Goal: Transaction & Acquisition: Book appointment/travel/reservation

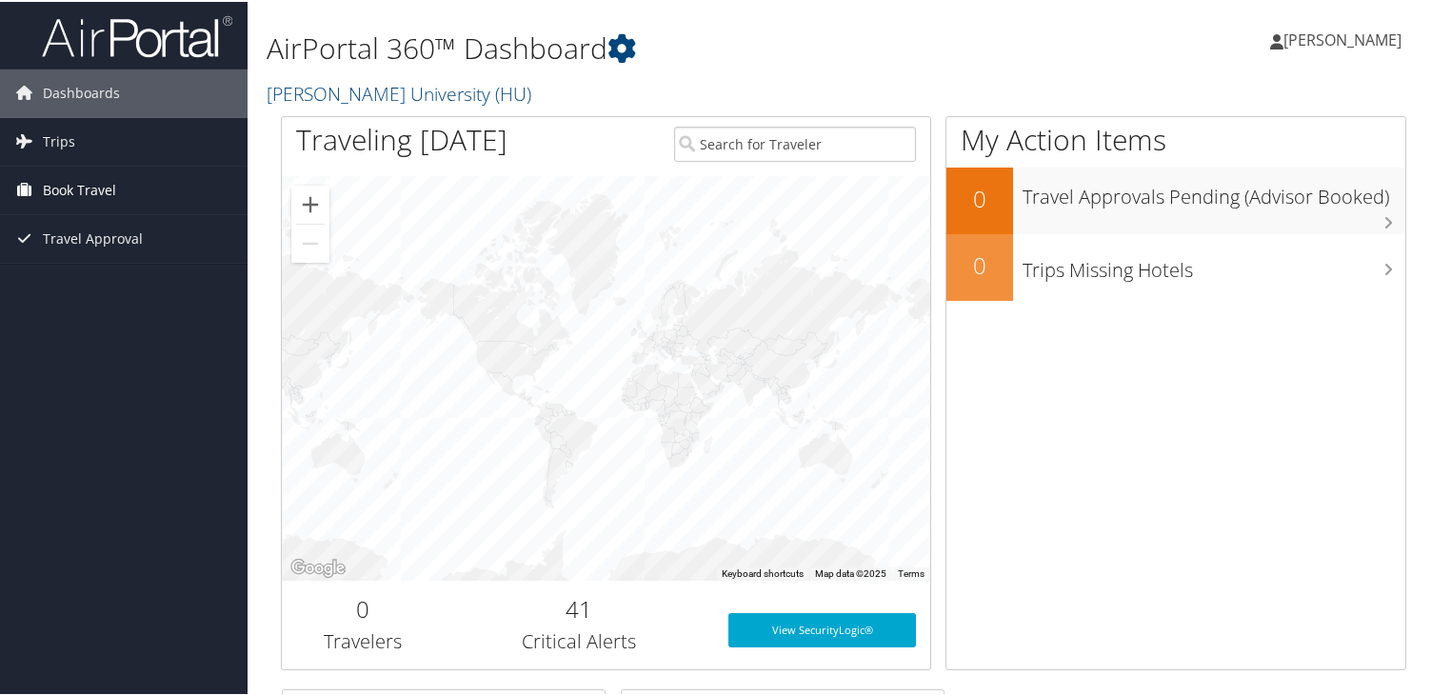
click at [119, 197] on link "Book Travel" at bounding box center [124, 189] width 248 height 48
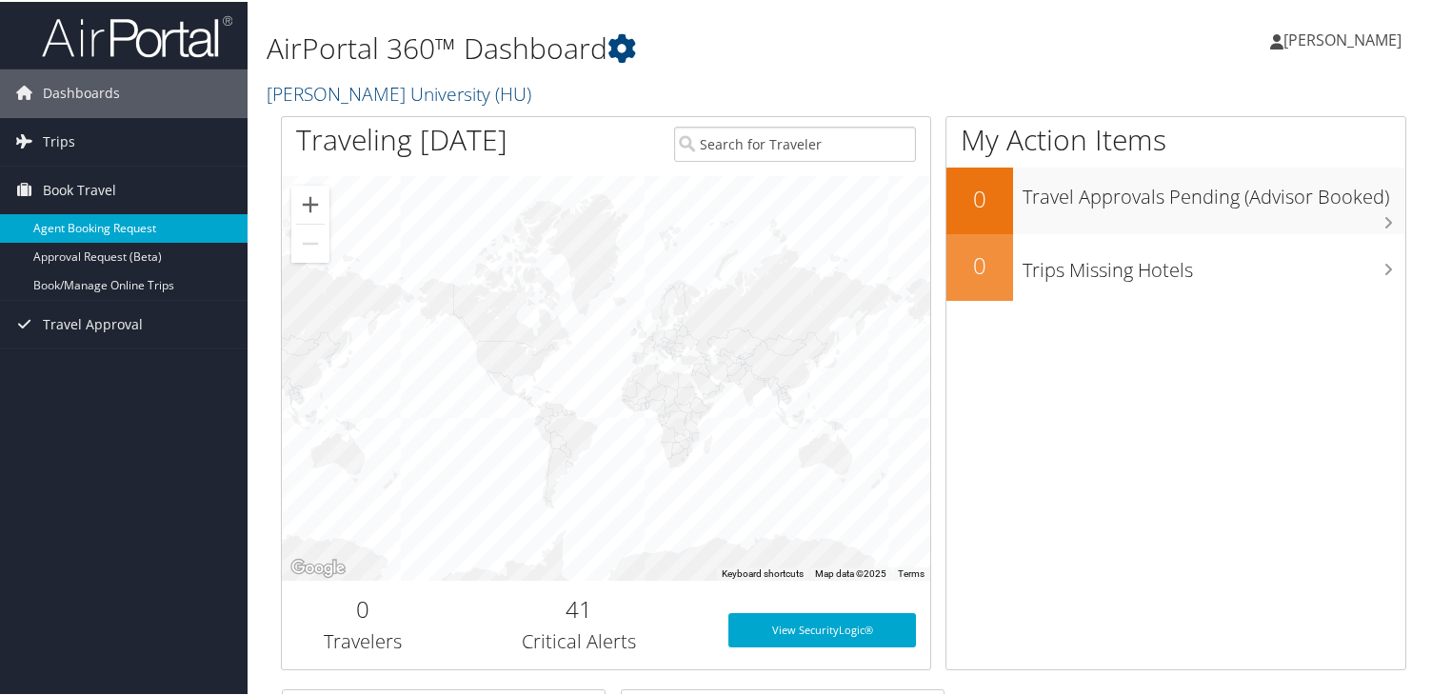
click at [139, 226] on link "Agent Booking Request" at bounding box center [124, 226] width 248 height 29
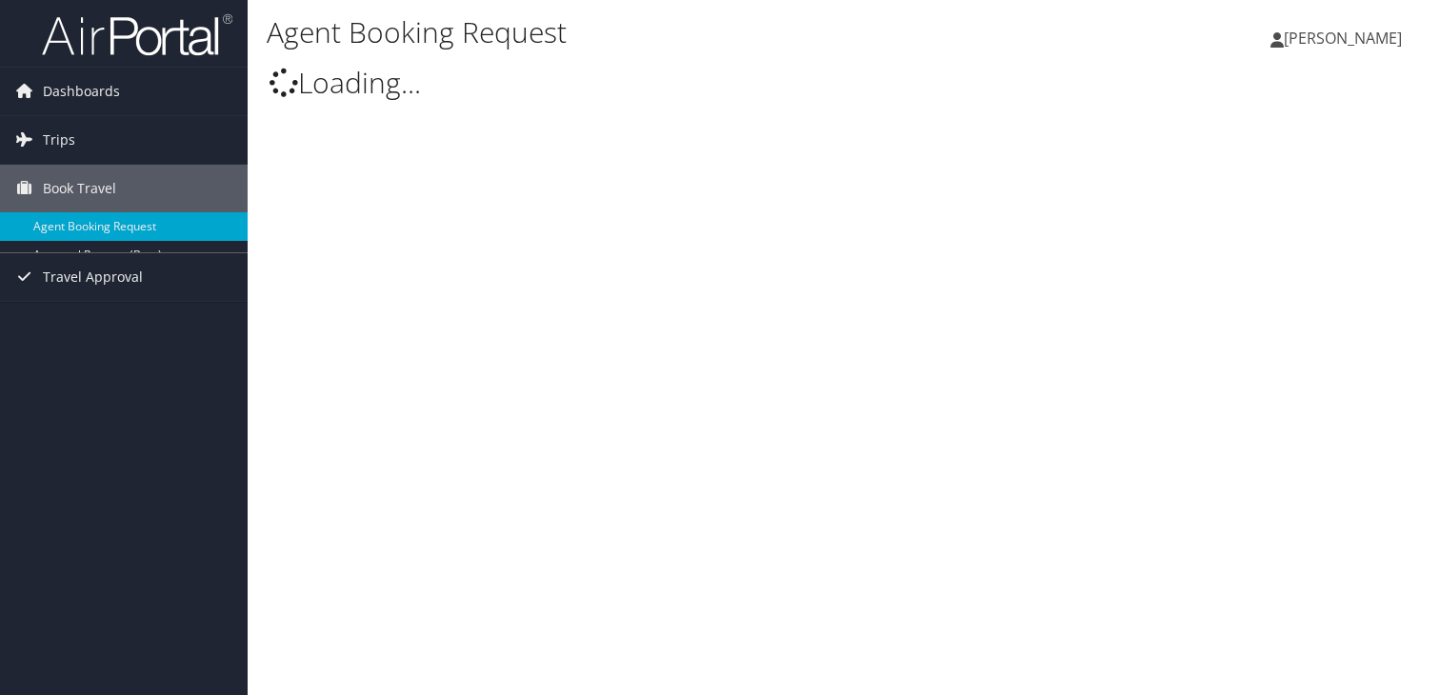
type input "[PERSON_NAME]"
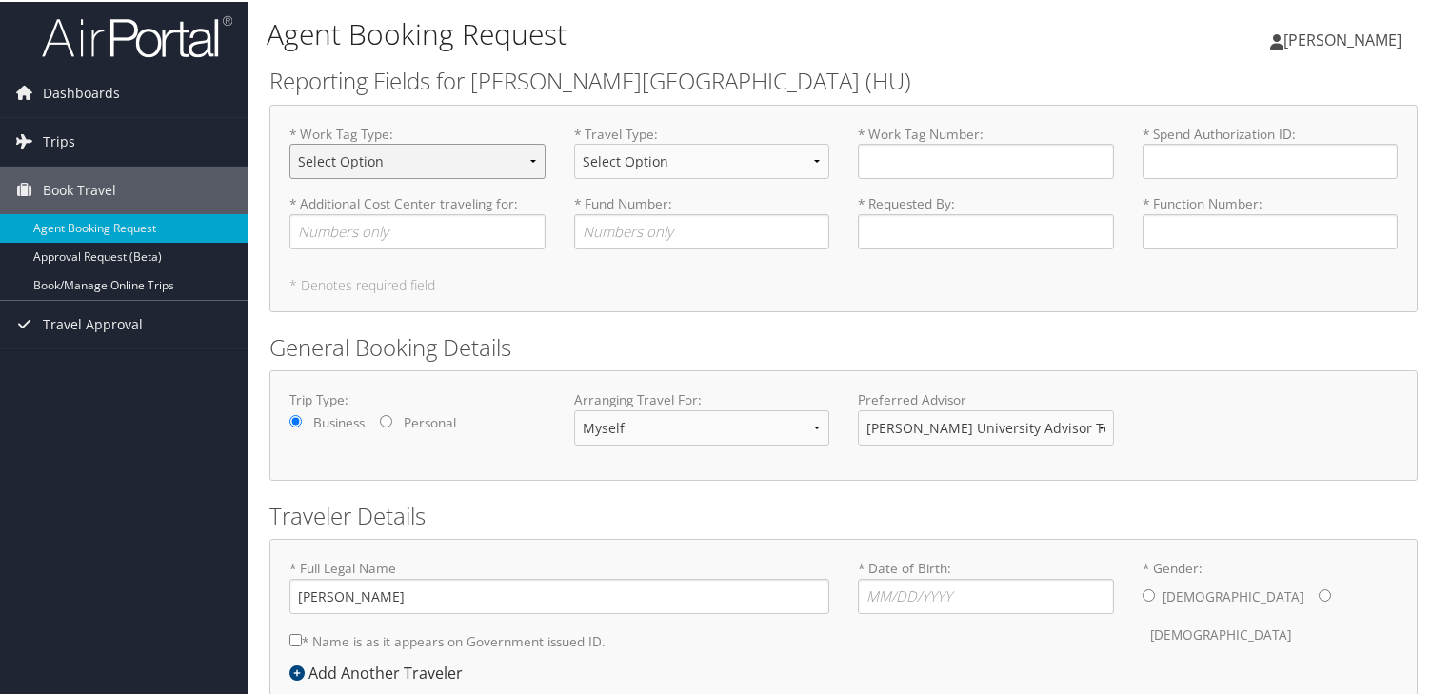
click at [367, 153] on select "Select Option Agency or Internally Desgnated Cost Center Gift or Project relate…" at bounding box center [418, 159] width 256 height 35
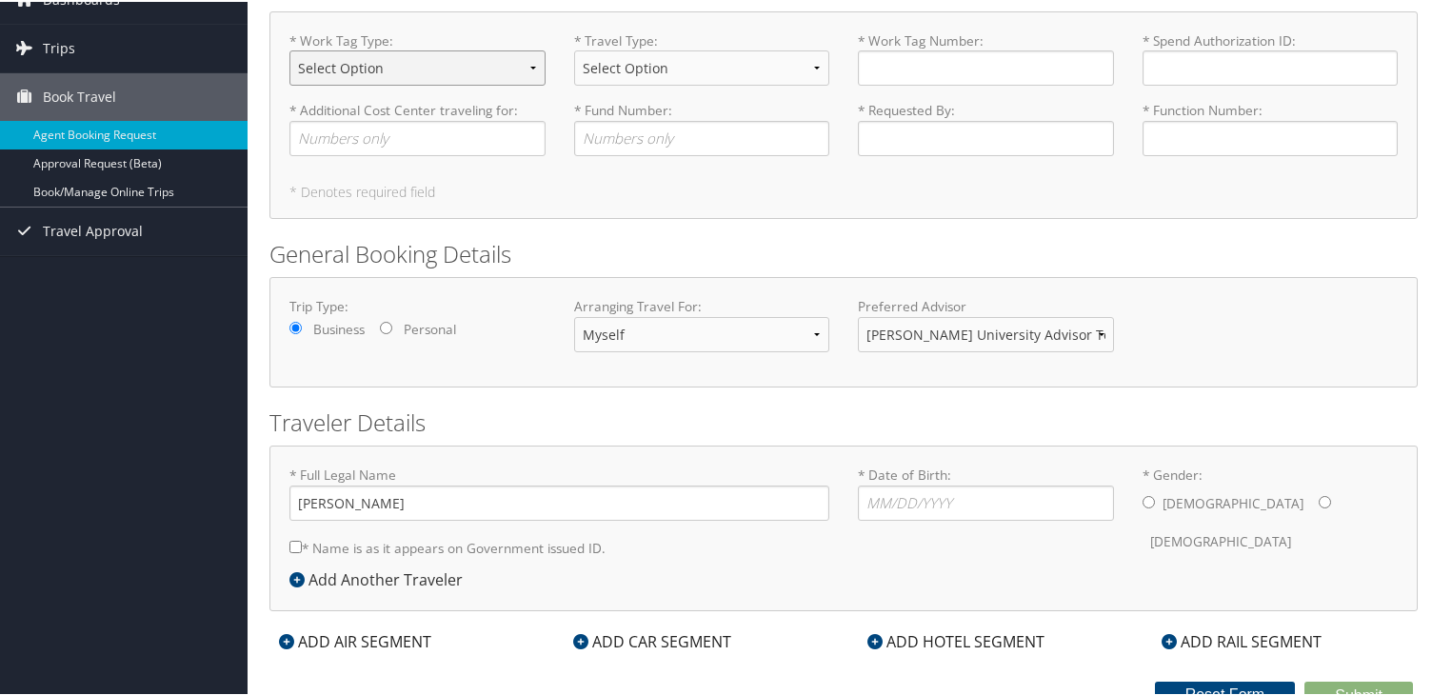
scroll to position [107, 0]
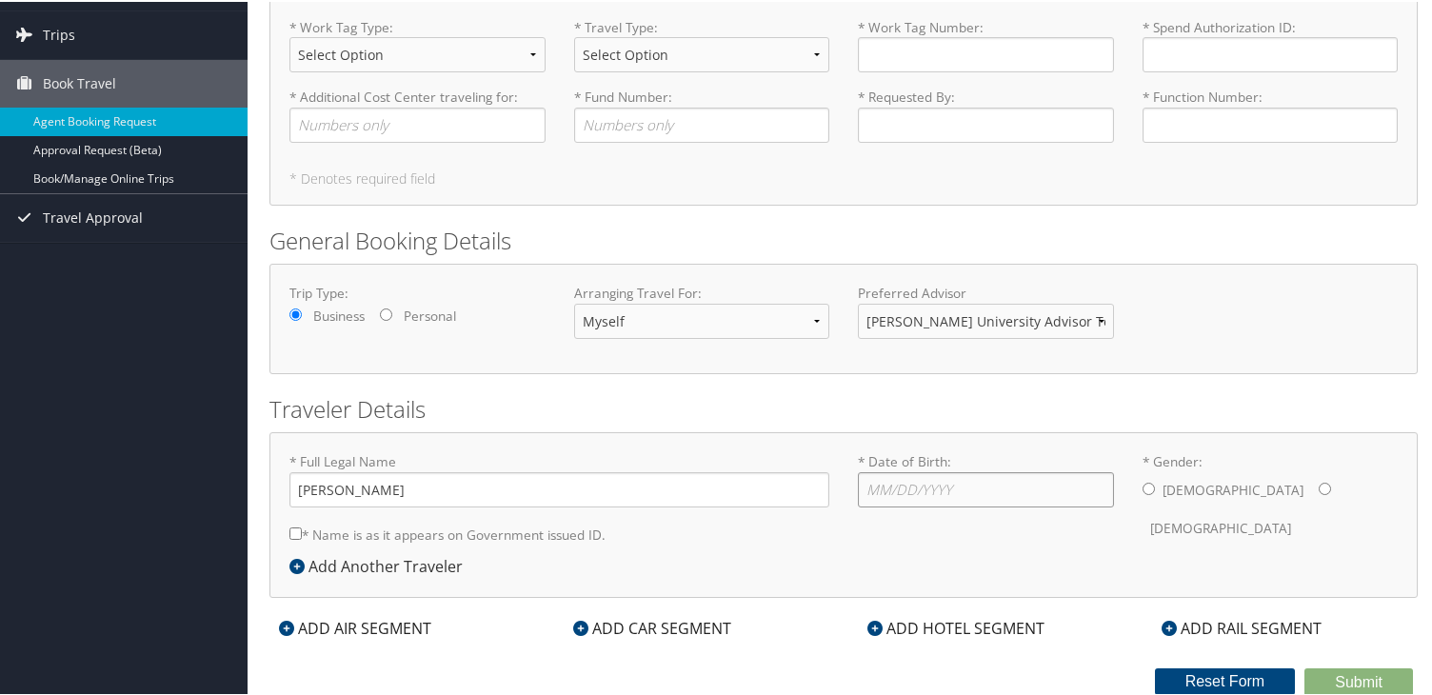
click at [919, 500] on input "* Date of Birth: Invalid Date" at bounding box center [986, 487] width 256 height 35
type input "[DATE]"
click at [1236, 509] on label "[DEMOGRAPHIC_DATA]" at bounding box center [1220, 527] width 141 height 36
click at [1319, 493] on input "* Gender: [DEMOGRAPHIC_DATA] [DEMOGRAPHIC_DATA]" at bounding box center [1325, 487] width 12 height 12
radio input "true"
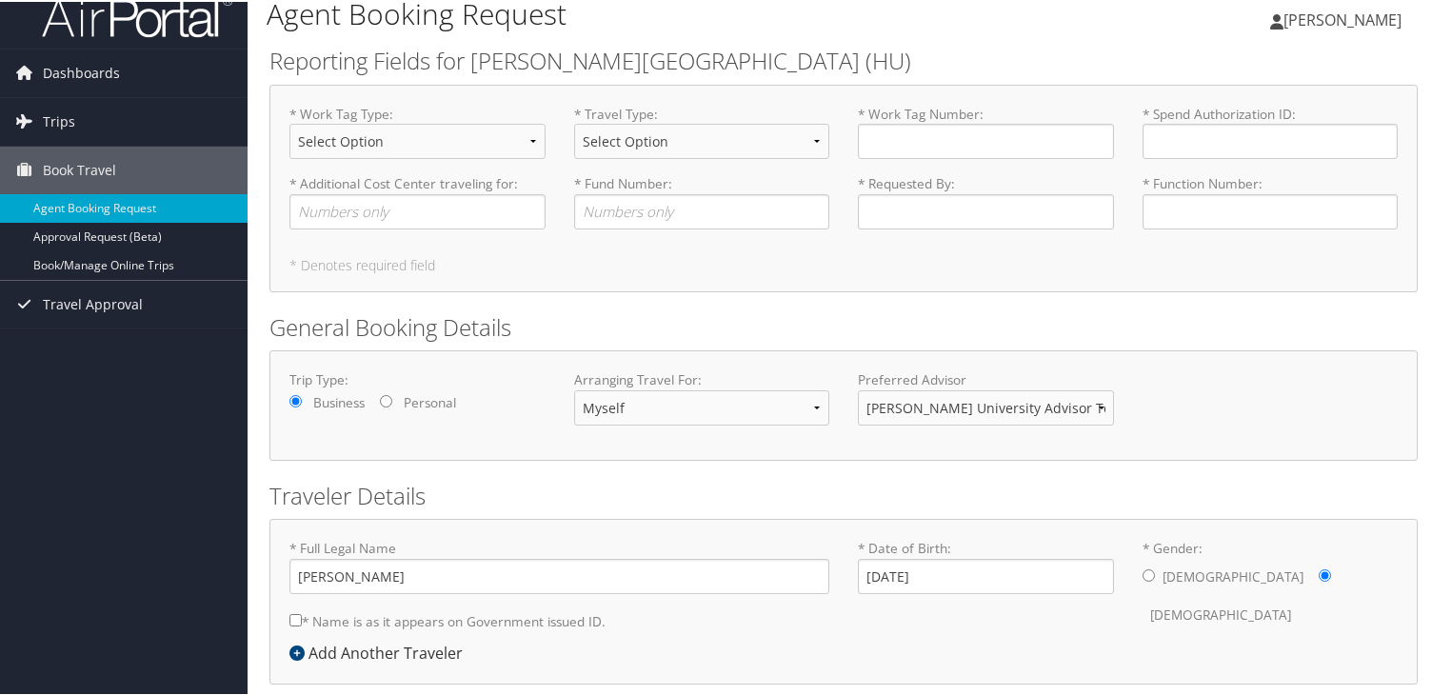
scroll to position [0, 0]
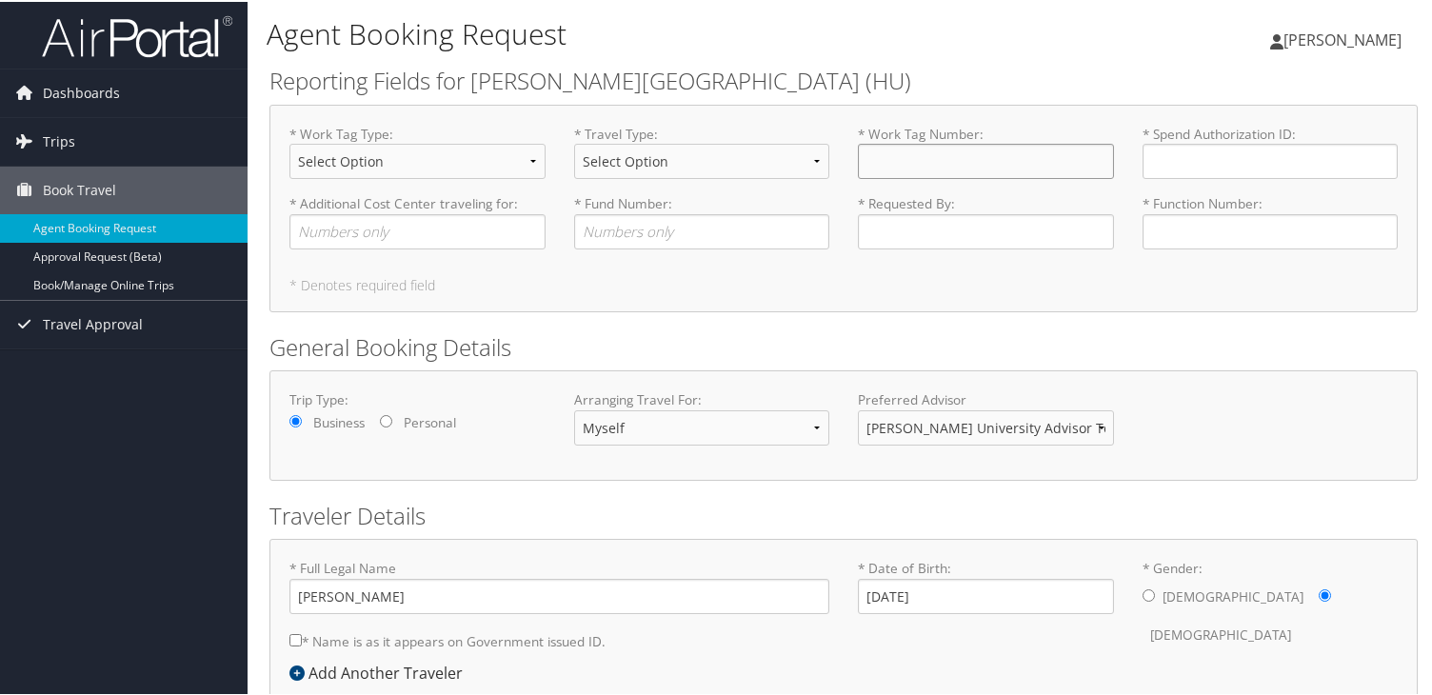
click at [912, 170] on input "* Work Tag Number : Required" at bounding box center [986, 159] width 256 height 35
click at [1154, 157] on input "* Spend Authorization ID : Required" at bounding box center [1271, 159] width 256 height 35
click at [954, 233] on input "* Requested By : Required" at bounding box center [986, 229] width 256 height 35
click at [753, 233] on input "* Fund Number : Required" at bounding box center [702, 229] width 256 height 35
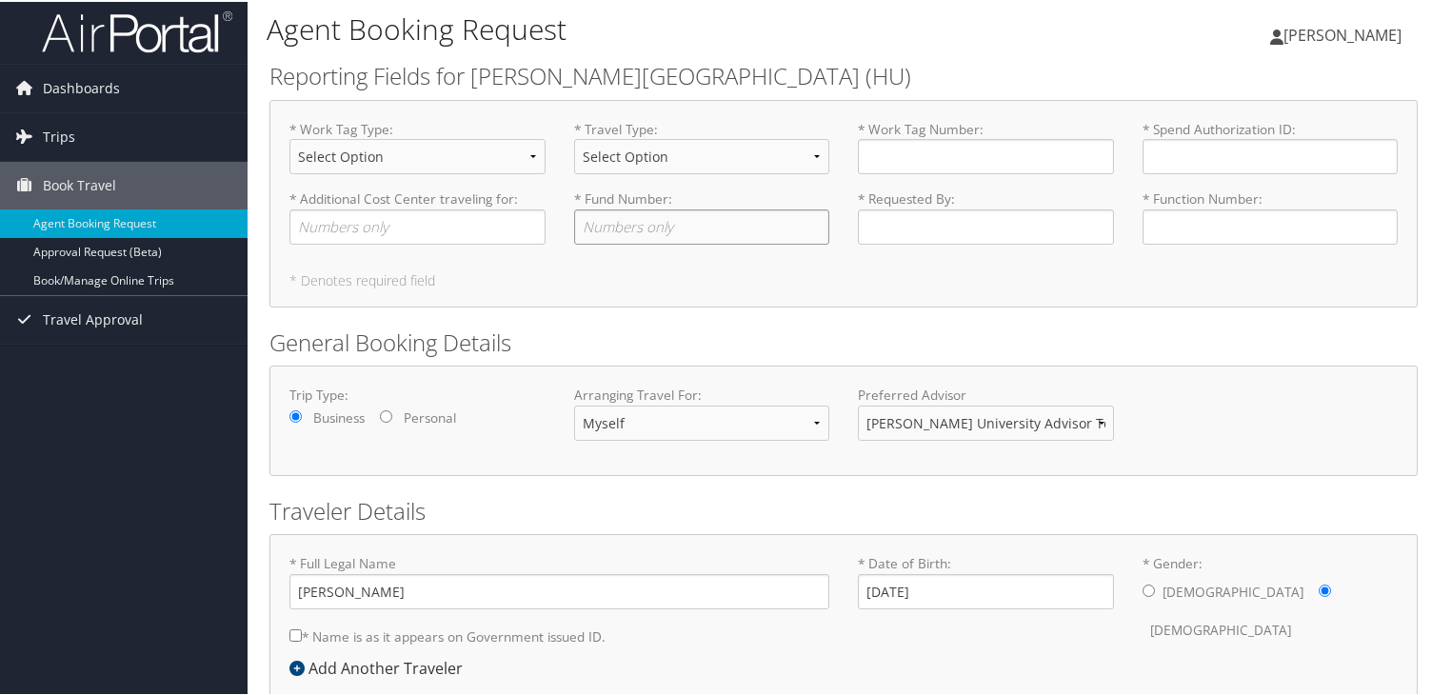
scroll to position [4, 0]
click at [815, 160] on select "Select Option Athletic Game Day Athletic Recruiting Grant Related Other Business" at bounding box center [702, 155] width 256 height 35
select select "Other Business"
click at [521, 160] on select "Select Option Agency or Internally Desgnated Cost Center Gift or Project relate…" at bounding box center [418, 155] width 256 height 35
click at [473, 149] on select "Select Option Agency or Internally Desgnated Cost Center Gift or Project relate…" at bounding box center [418, 155] width 256 height 35
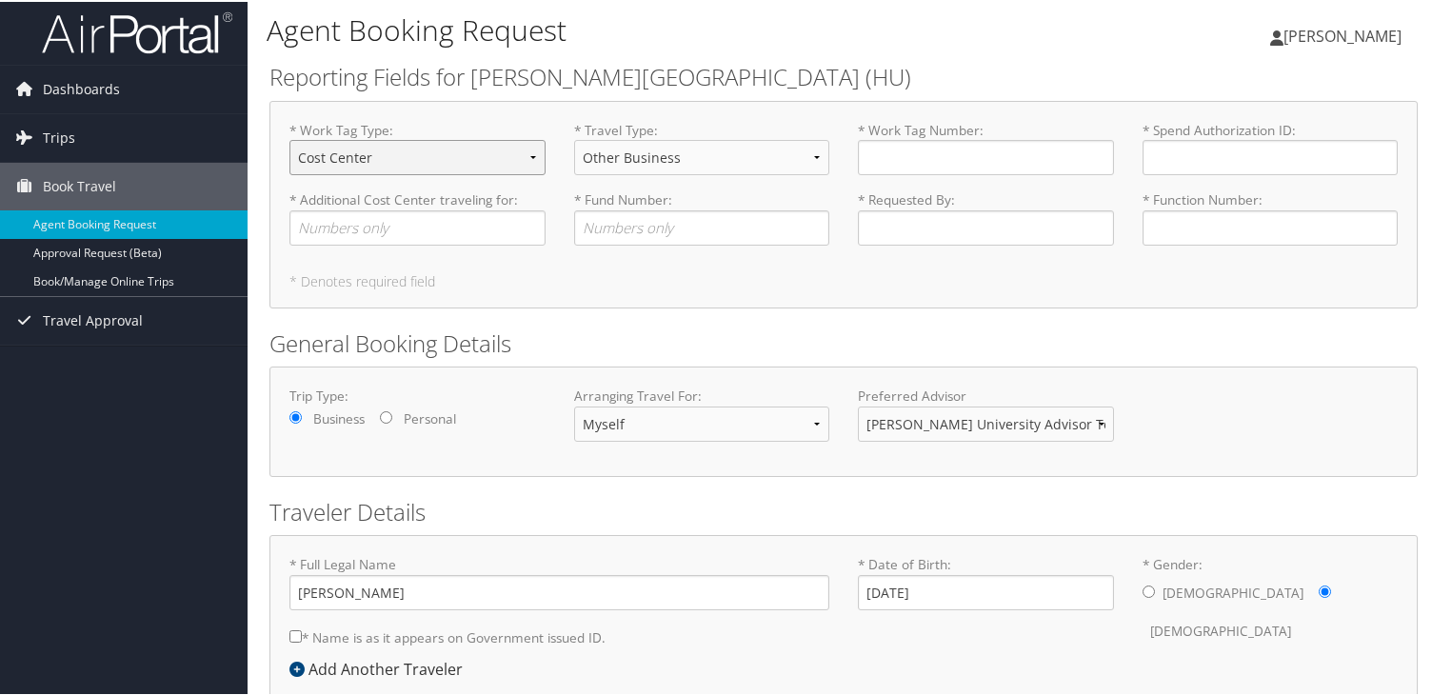
select select "Program"
click at [440, 216] on input "* Additional Cost Center traveling for : Required" at bounding box center [418, 226] width 256 height 35
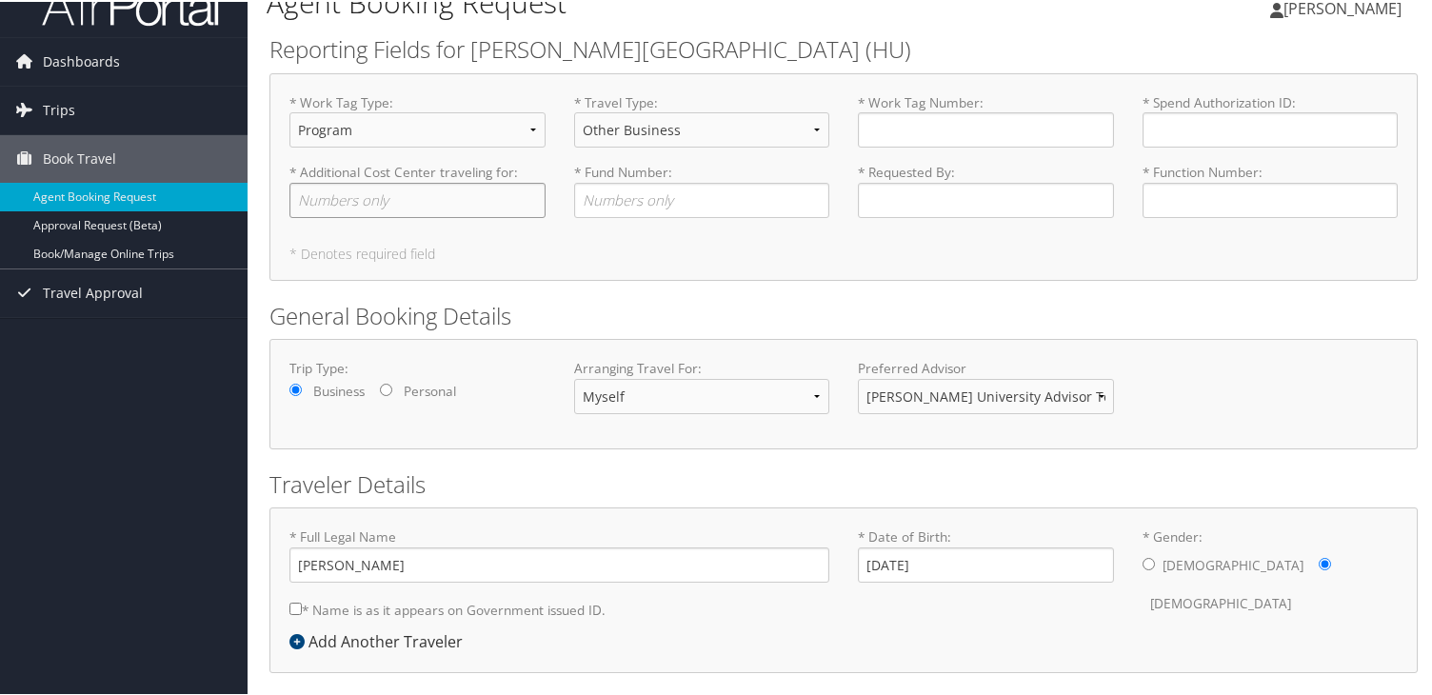
scroll to position [0, 0]
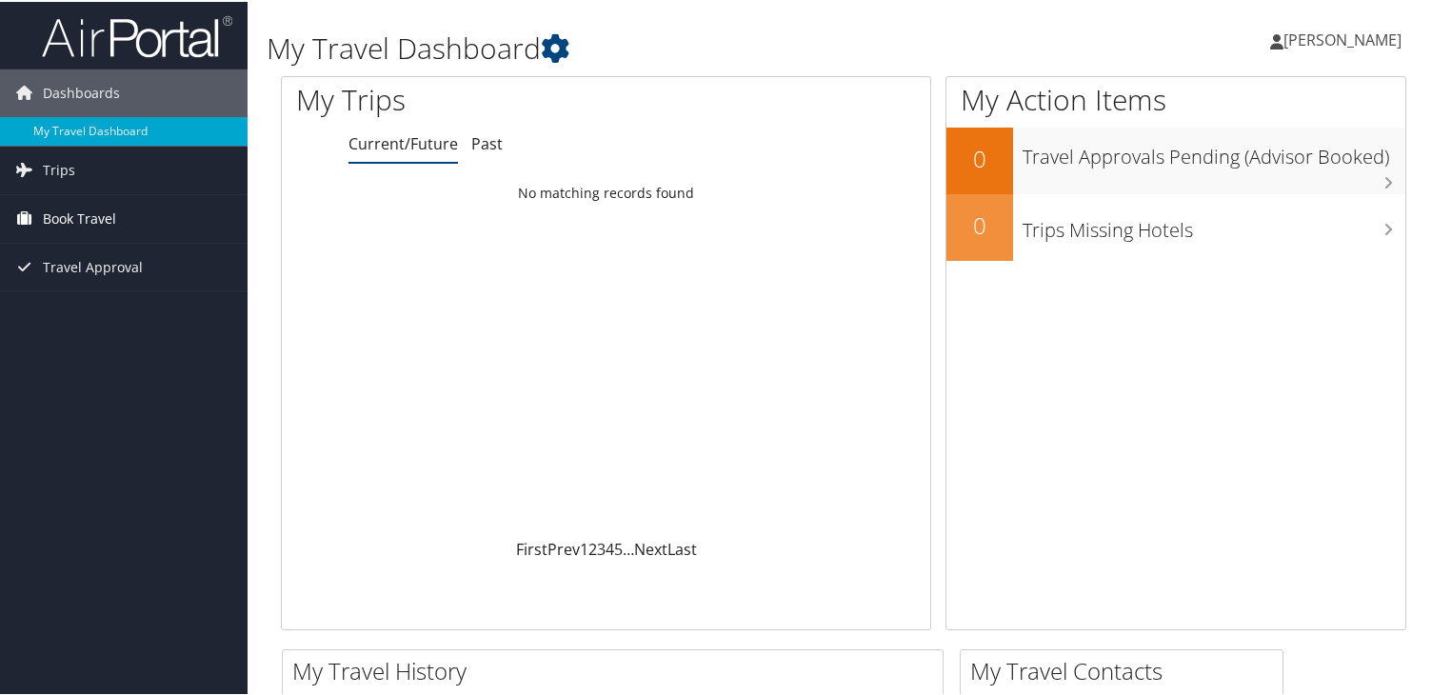
click at [89, 234] on span "Book Travel" at bounding box center [79, 217] width 73 height 48
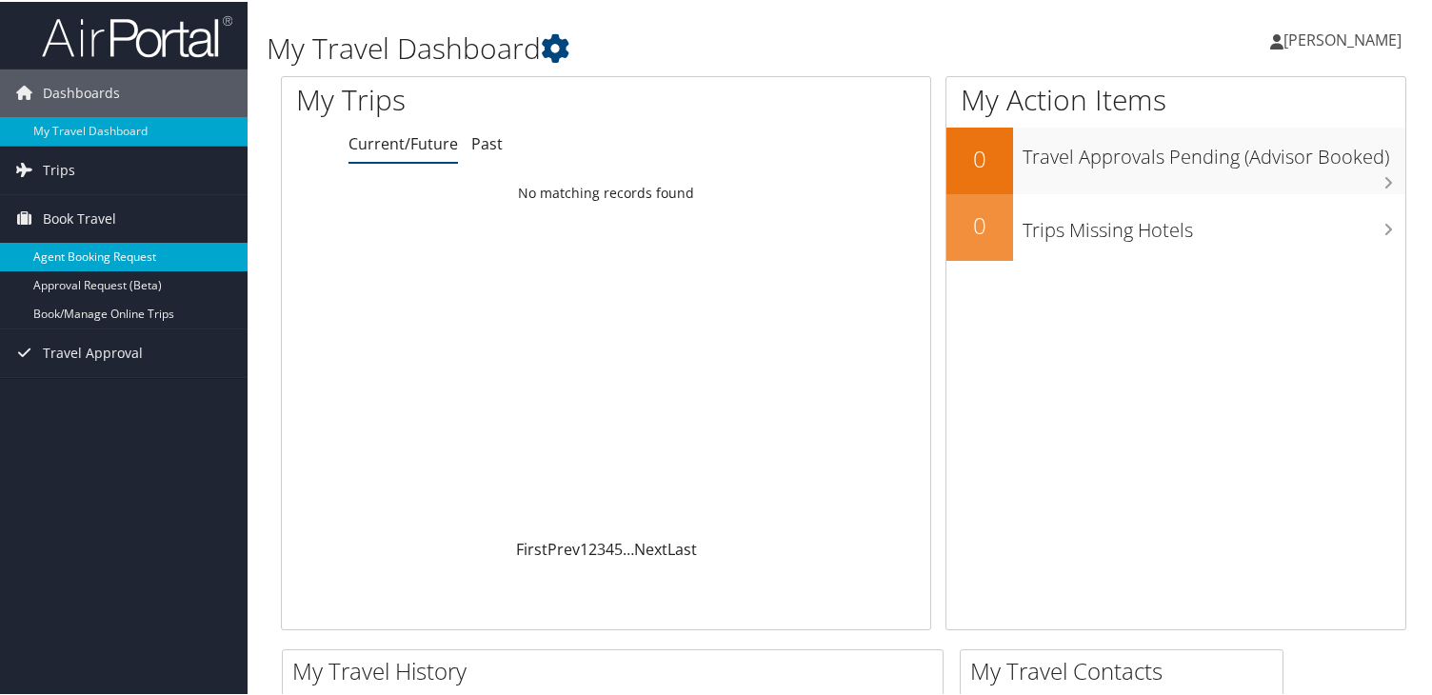
click at [123, 264] on link "Agent Booking Request" at bounding box center [124, 255] width 248 height 29
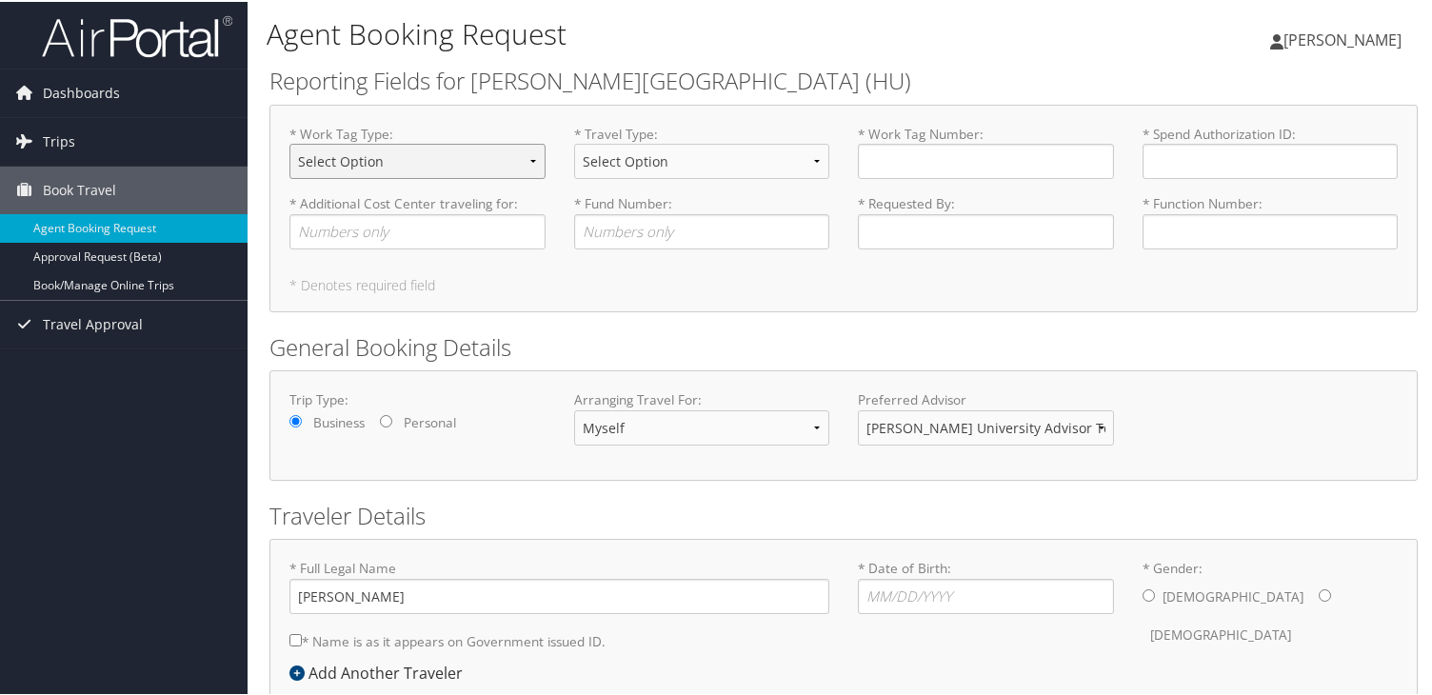
click at [404, 172] on select "Select Option Agency or Internally Desgnated Cost Center Gift or Project relate…" at bounding box center [418, 159] width 256 height 35
select select "Grant"
click at [1186, 155] on input "* Spend Authorization ID : Required" at bounding box center [1271, 159] width 256 height 35
paste input "si pudie"
type input "si pudie"
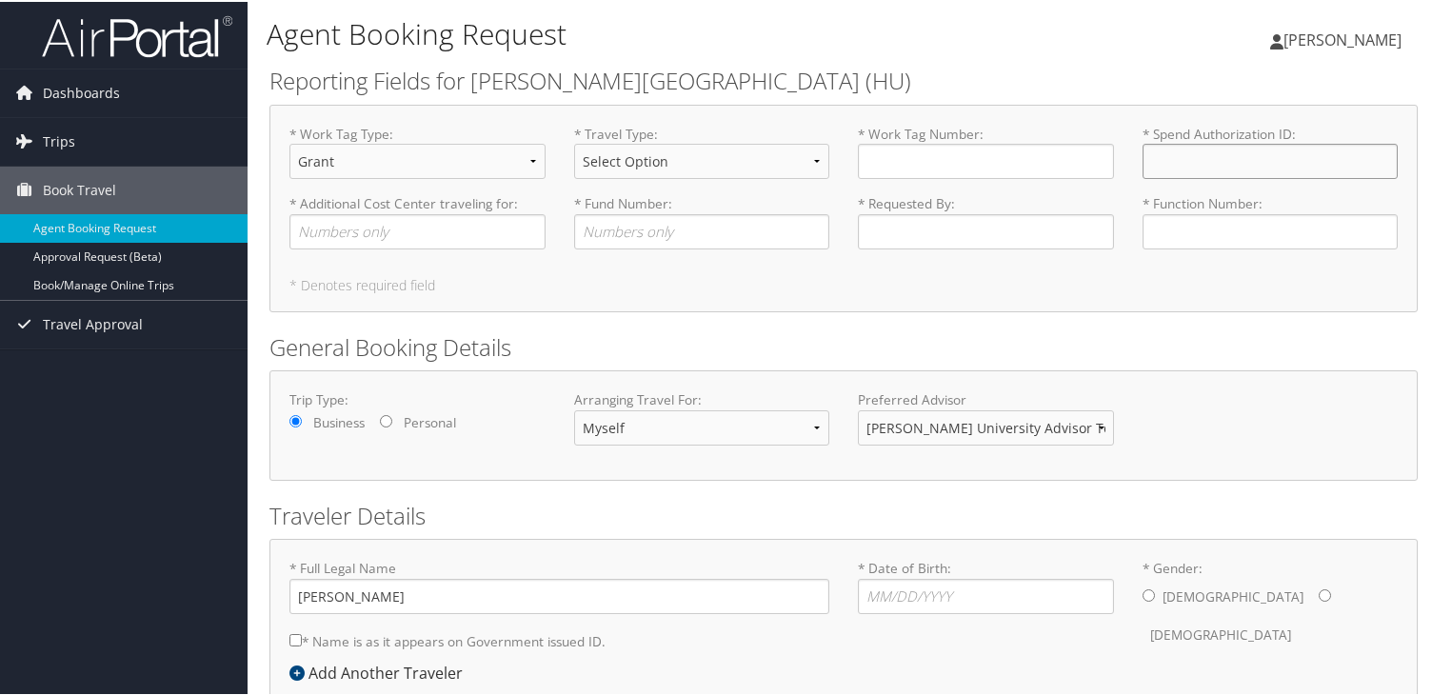
paste input "si pudie"
type input "si pudie"
type input "SA016209"
click at [477, 231] on input "* Additional Cost Center traveling for : Required" at bounding box center [418, 229] width 256 height 35
click at [582, 171] on select "Select Option Athletic Game Day Athletic Recruiting Grant Related Other Business" at bounding box center [702, 159] width 256 height 35
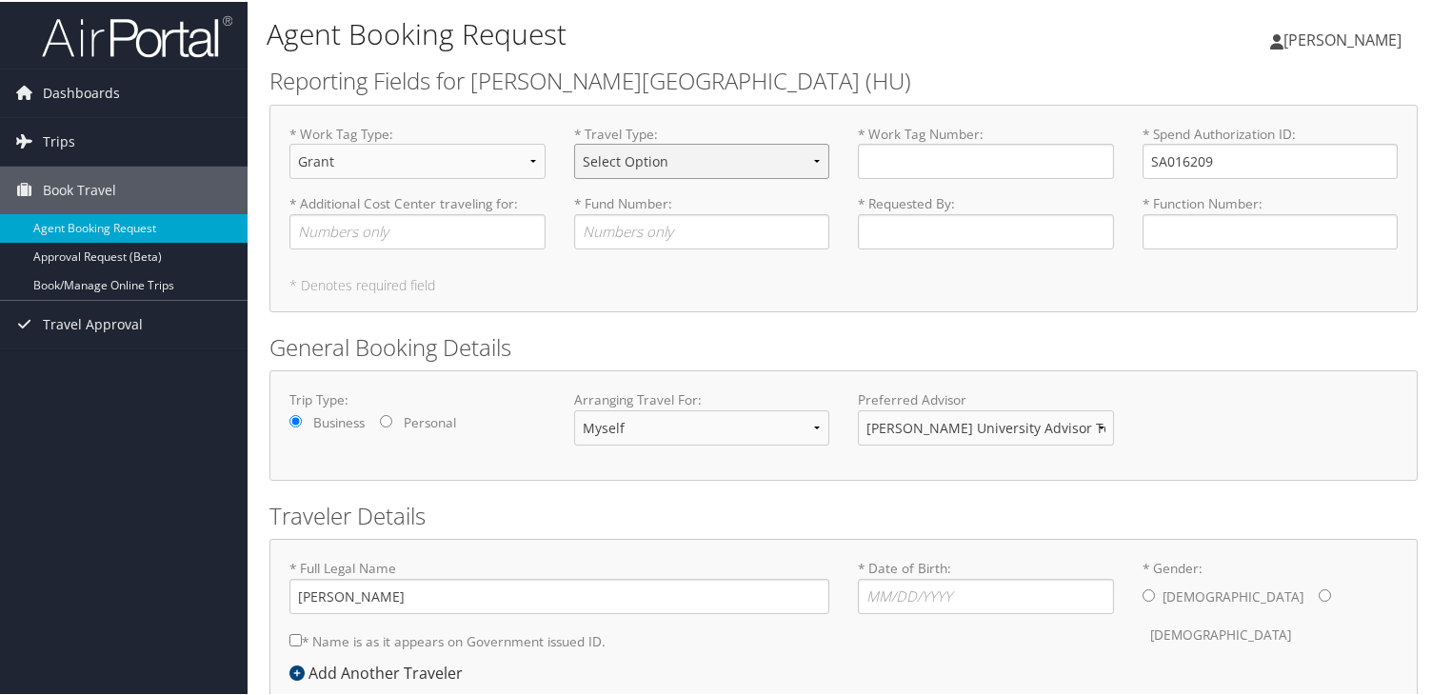
select select "Grant Related"
click at [912, 171] on input "* Work Tag Number : Required" at bounding box center [986, 159] width 256 height 35
type input "GRT009981D"
click at [457, 235] on input "* Additional Cost Center traveling for : Required" at bounding box center [418, 229] width 256 height 35
click at [399, 214] on input "* Additional Cost Center traveling for : Required" at bounding box center [418, 229] width 256 height 35
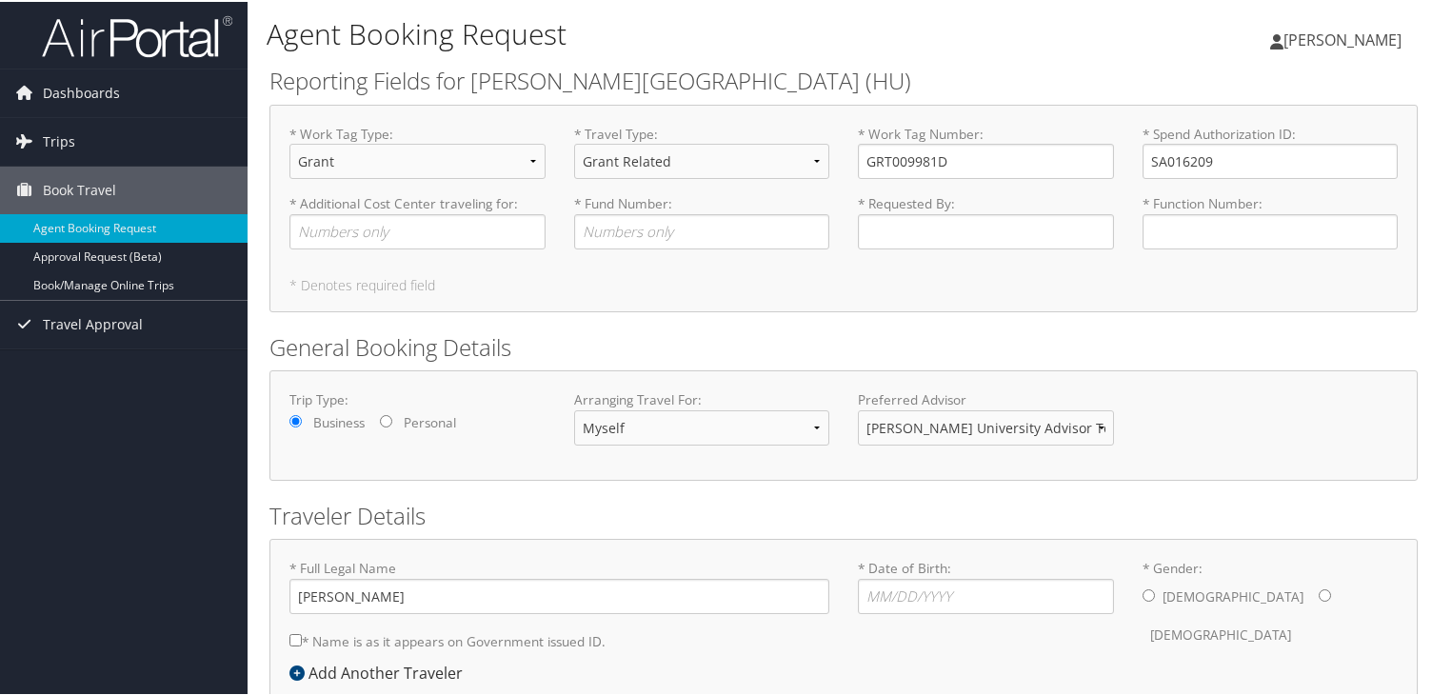
click at [361, 251] on div "* Additional Cost Center traveling for : Required" at bounding box center [417, 227] width 285 height 70
click at [368, 237] on input "* Additional Cost Center traveling for : Required" at bounding box center [418, 229] width 256 height 35
type input "1803"
click at [607, 244] on input "* Fund Number : Required" at bounding box center [702, 229] width 256 height 35
type input "101"
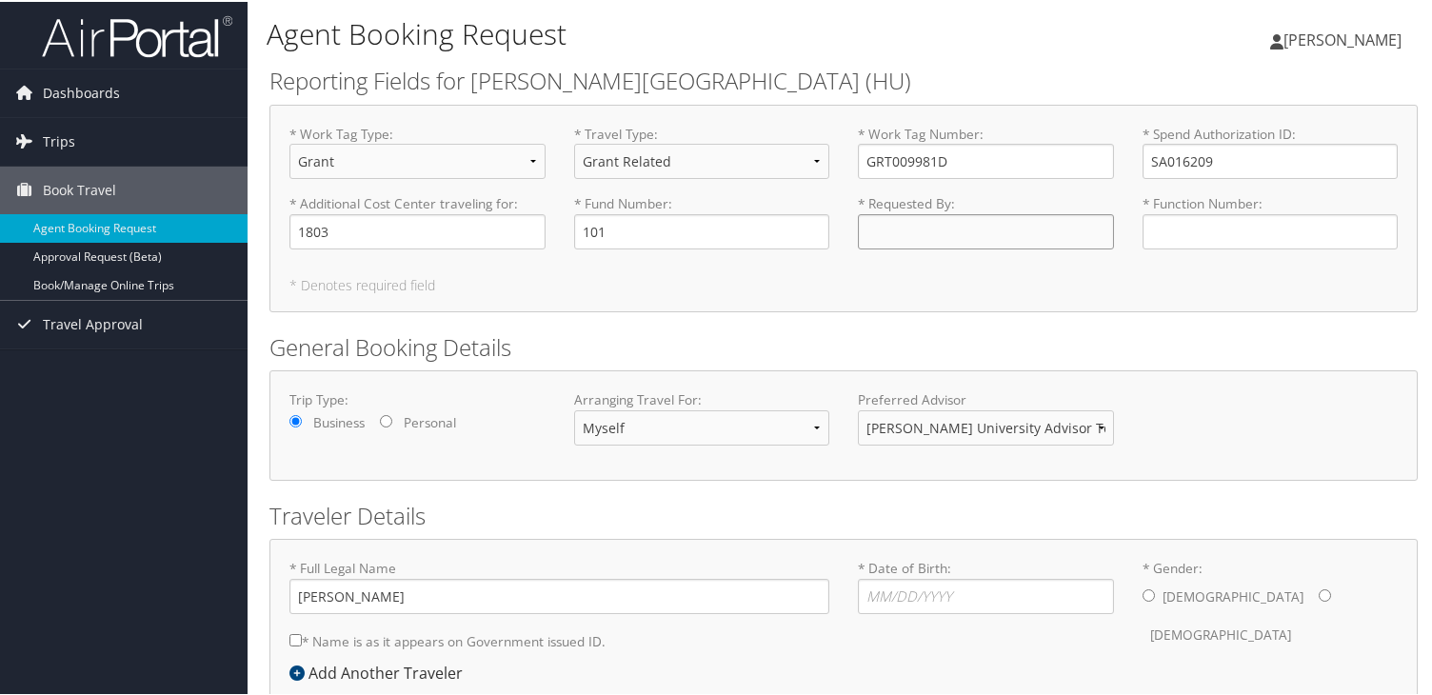
click at [995, 229] on input "* Requested By : Required" at bounding box center [986, 229] width 256 height 35
click at [1177, 234] on input "* Function Number : Required" at bounding box center [1271, 229] width 256 height 35
type input "PR002"
click at [930, 228] on input "* Requested By : Required" at bounding box center [986, 229] width 256 height 35
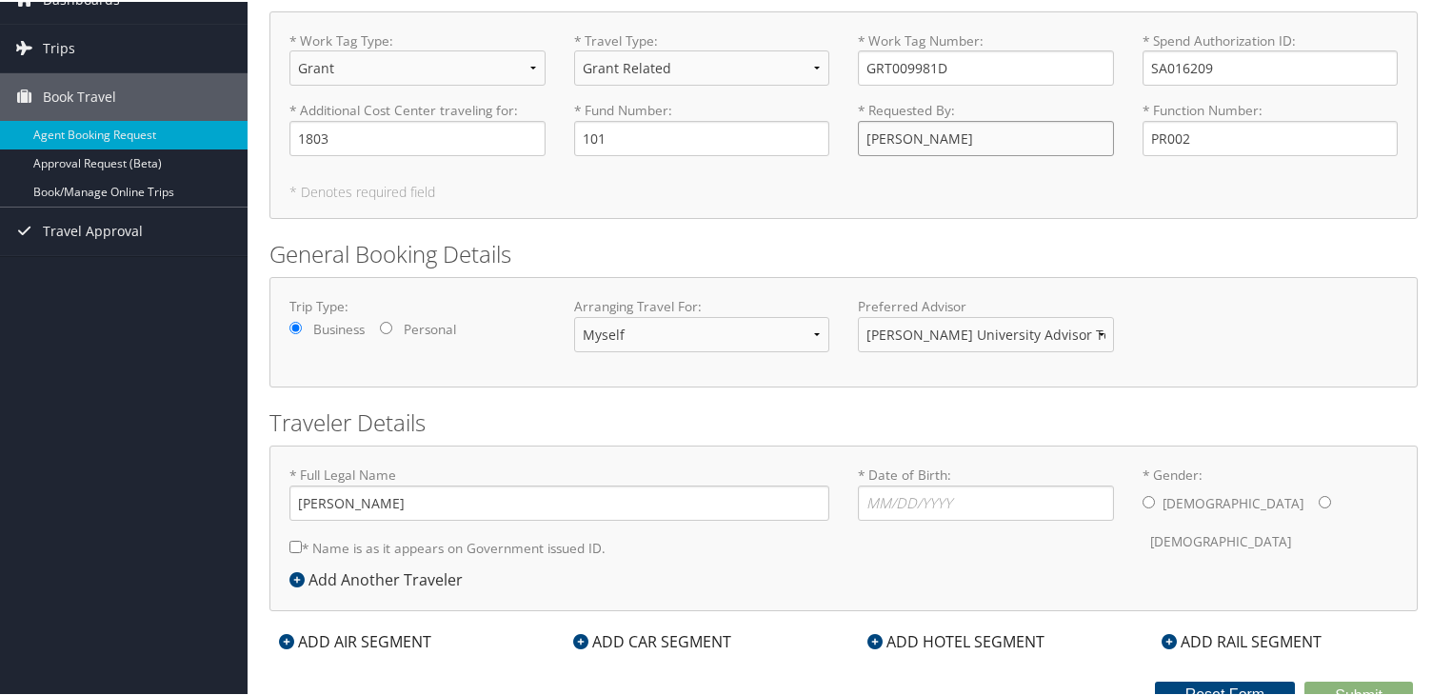
scroll to position [107, 0]
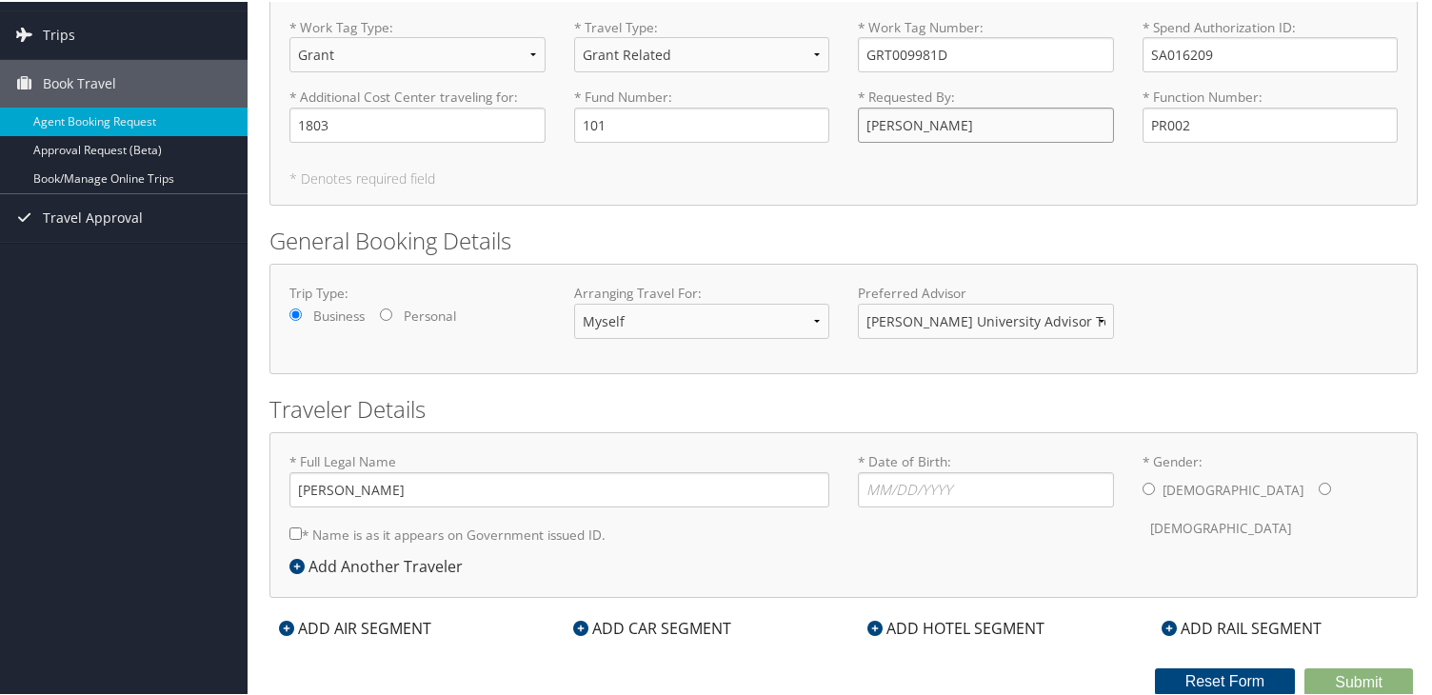
type input "[PERSON_NAME]"
click at [890, 504] on input "* Date of Birth: Invalid Date" at bounding box center [986, 487] width 256 height 35
type input "[DATE]"
click at [1223, 509] on label "[DEMOGRAPHIC_DATA]" at bounding box center [1220, 527] width 141 height 36
click at [1319, 486] on input "* Gender: [DEMOGRAPHIC_DATA] [DEMOGRAPHIC_DATA]" at bounding box center [1325, 487] width 12 height 12
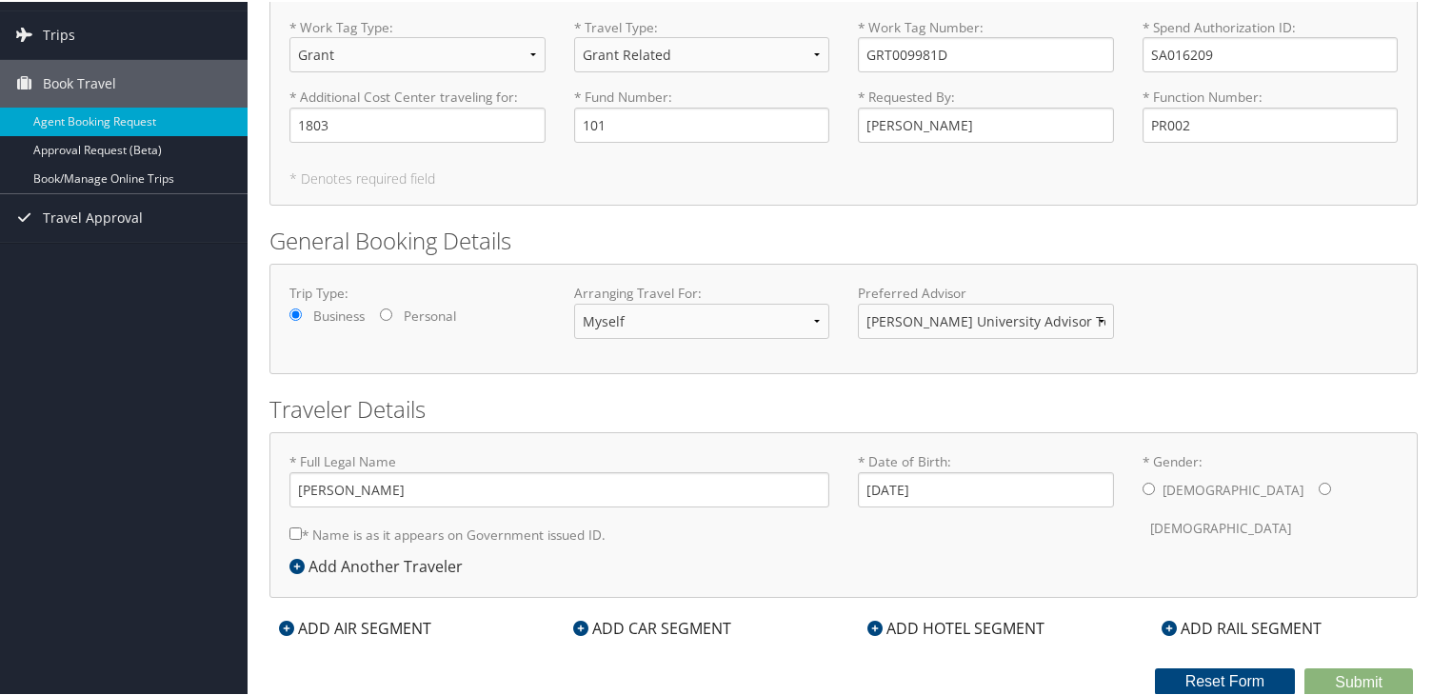
radio input "true"
click at [405, 534] on label "* Name is as it appears on Government issued ID." at bounding box center [448, 532] width 316 height 35
click at [302, 534] on input "* Name is as it appears on Government issued ID." at bounding box center [296, 532] width 12 height 12
checkbox input "true"
click at [414, 628] on div "ADD AIR SEGMENT" at bounding box center [355, 626] width 171 height 23
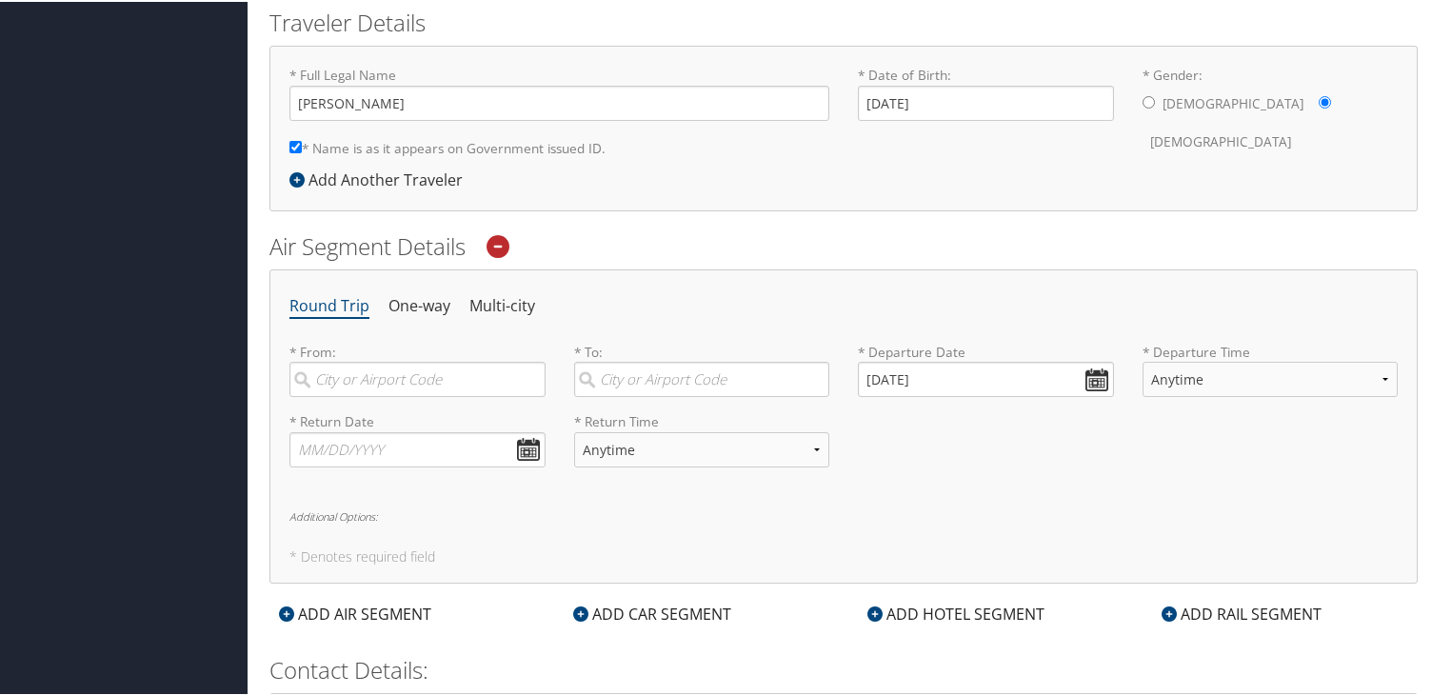
scroll to position [494, 0]
click at [416, 383] on input "search" at bounding box center [418, 376] width 256 height 35
click at [389, 424] on div "[GEOGRAPHIC_DATA] (TPA FL)" at bounding box center [420, 416] width 230 height 25
click at [389, 394] on input "tpa" at bounding box center [418, 376] width 256 height 35
type input "[GEOGRAPHIC_DATA] (TPA FL)"
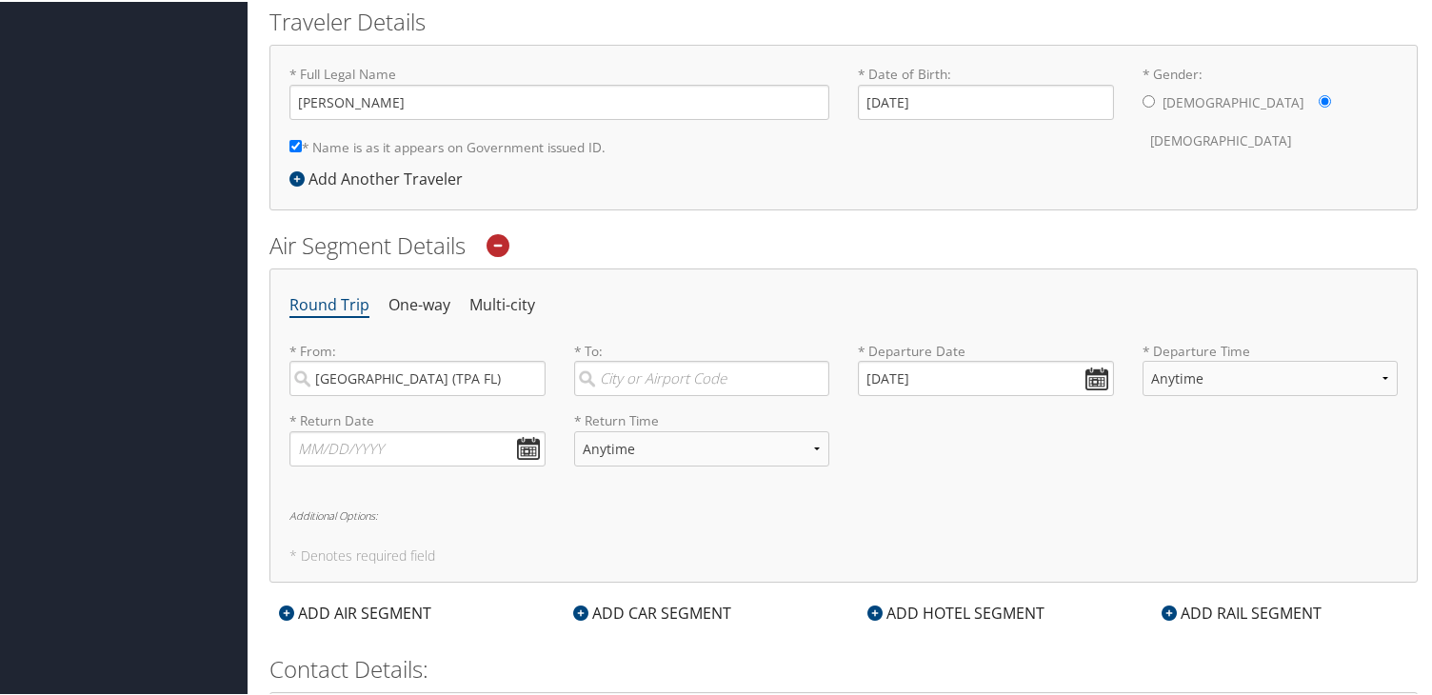
click at [668, 356] on label "* To: Required" at bounding box center [702, 367] width 256 height 54
click at [668, 359] on input "search" at bounding box center [702, 376] width 256 height 35
click at [659, 382] on input "search" at bounding box center [702, 376] width 256 height 35
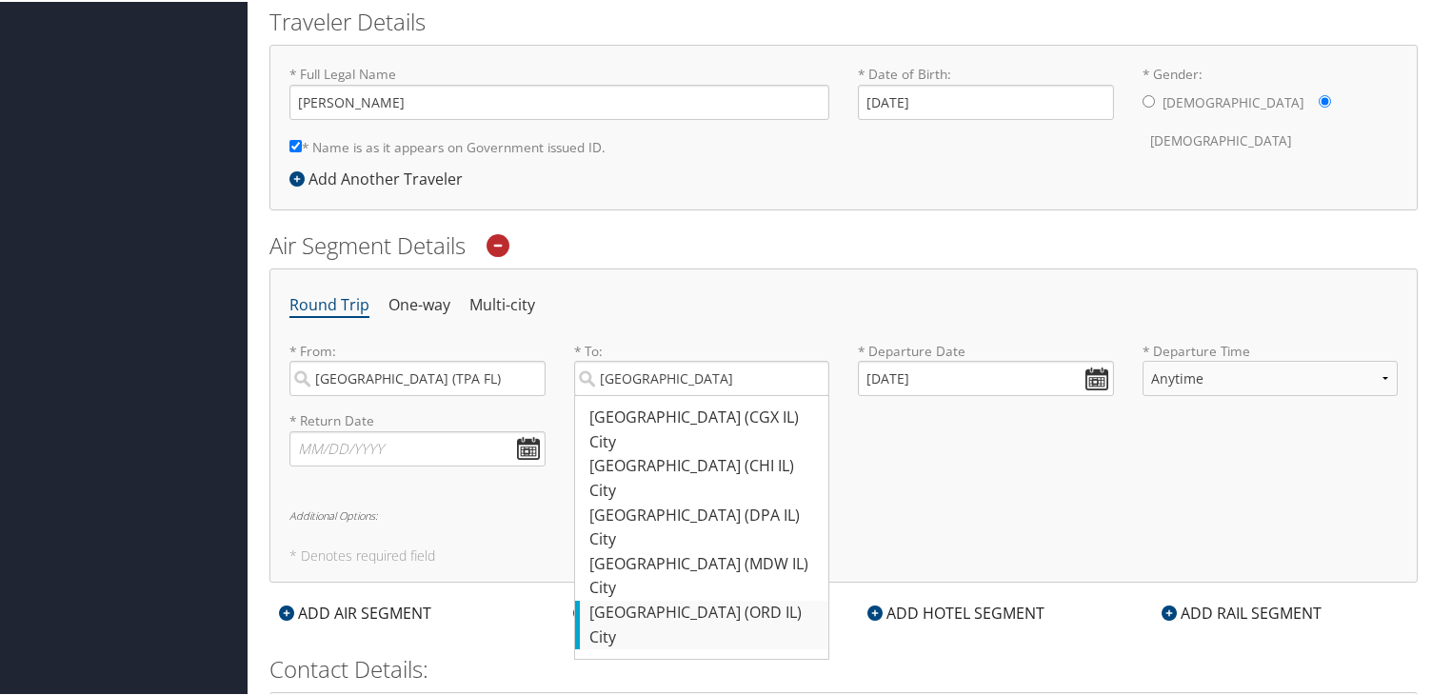
click at [690, 611] on div "[GEOGRAPHIC_DATA] (ORD IL)" at bounding box center [705, 611] width 230 height 25
click at [690, 394] on input "[GEOGRAPHIC_DATA]" at bounding box center [702, 376] width 256 height 35
type input "[GEOGRAPHIC_DATA] (ORD IL)"
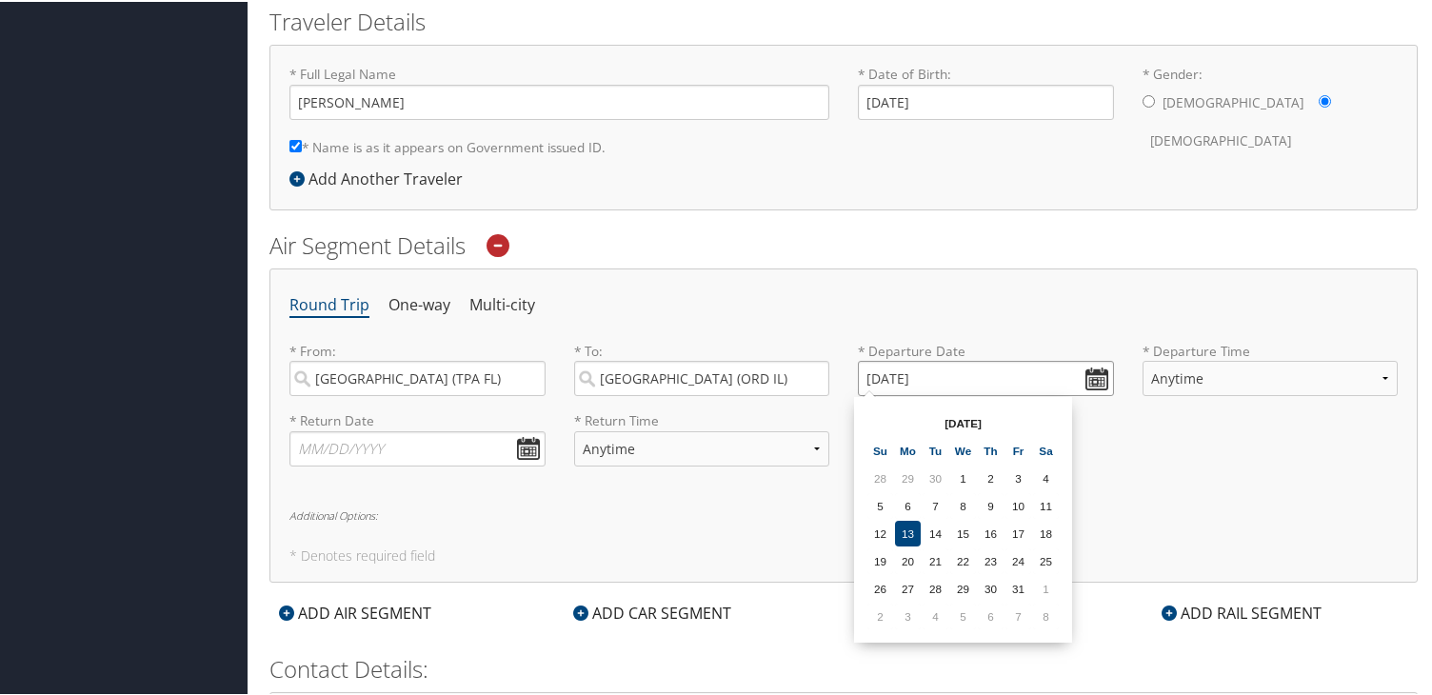
click at [1091, 379] on input "[DATE]" at bounding box center [986, 376] width 256 height 35
click at [996, 562] on td "23" at bounding box center [991, 560] width 26 height 26
type input "[DATE]"
click at [1227, 375] on select "Anytime Early Morning (5AM-7AM) Morning (7AM-12PM) Afternoon (12PM-5PM) Evening…" at bounding box center [1271, 376] width 256 height 35
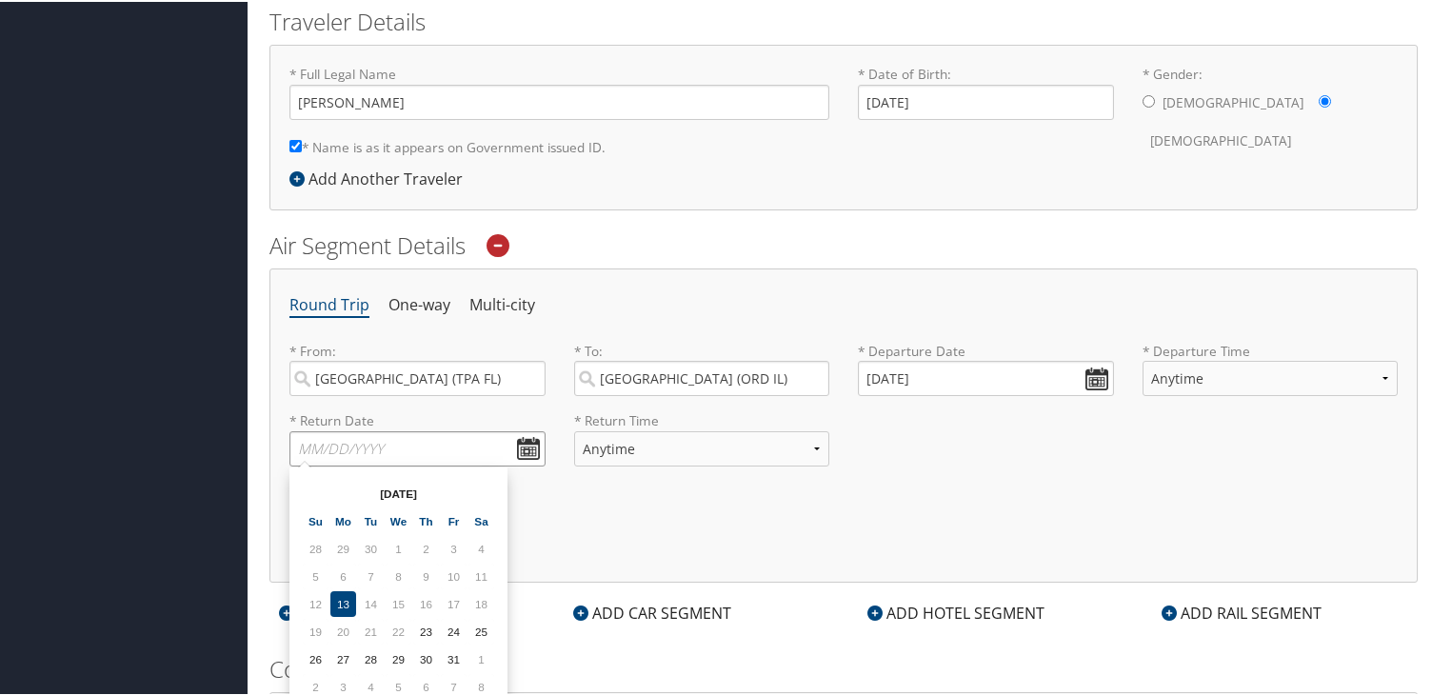
click at [508, 450] on input "text" at bounding box center [418, 447] width 256 height 35
click at [396, 657] on td "29" at bounding box center [399, 658] width 26 height 26
type input "[DATE]"
click at [626, 446] on select "Anytime Early Morning (5AM-7AM) Morning (7AM-12PM) Afternoon (12PM-5PM) Evening…" at bounding box center [702, 447] width 256 height 35
select select "2:00 PM"
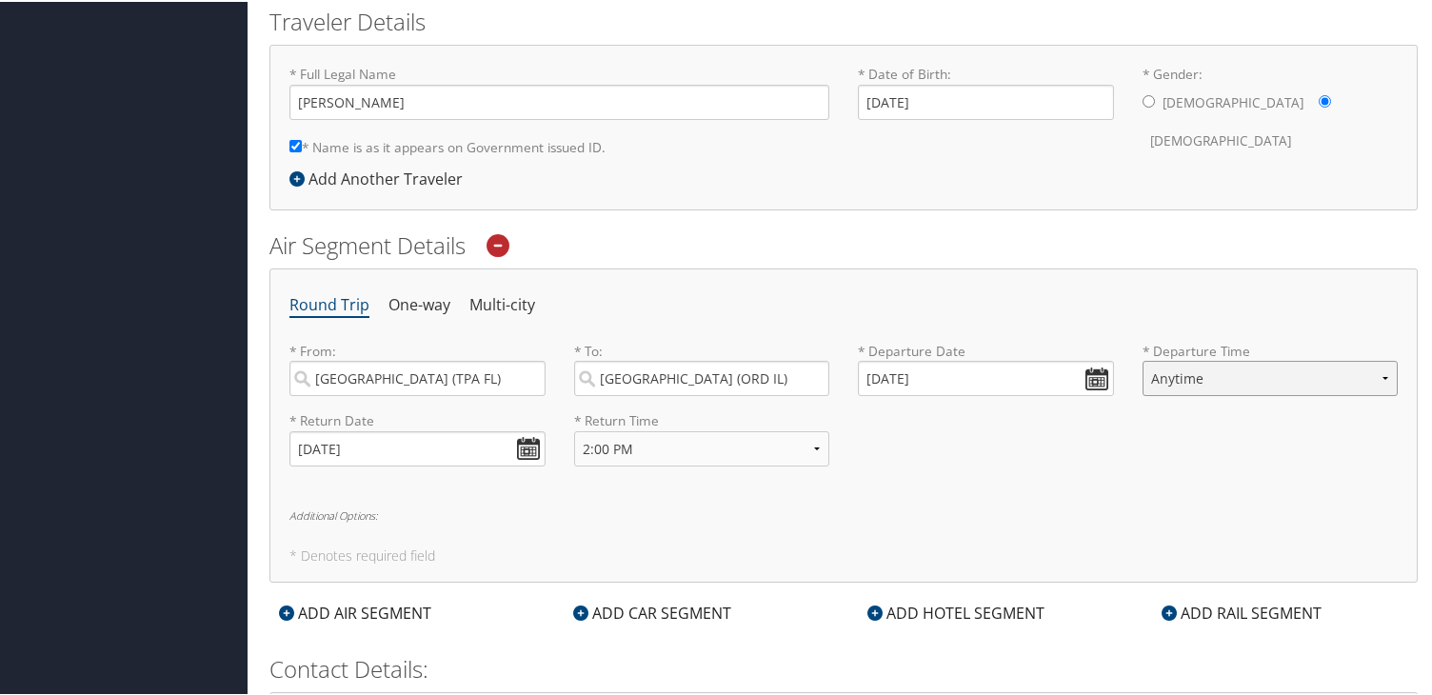
click at [1176, 370] on select "Anytime Early Morning (5AM-7AM) Morning (7AM-12PM) Afternoon (12PM-5PM) Evening…" at bounding box center [1271, 376] width 256 height 35
click at [1166, 373] on select "Anytime Early Morning (5AM-7AM) Morning (7AM-12PM) Afternoon (12PM-5PM) Evening…" at bounding box center [1271, 376] width 256 height 35
select select "12PM-5PM"
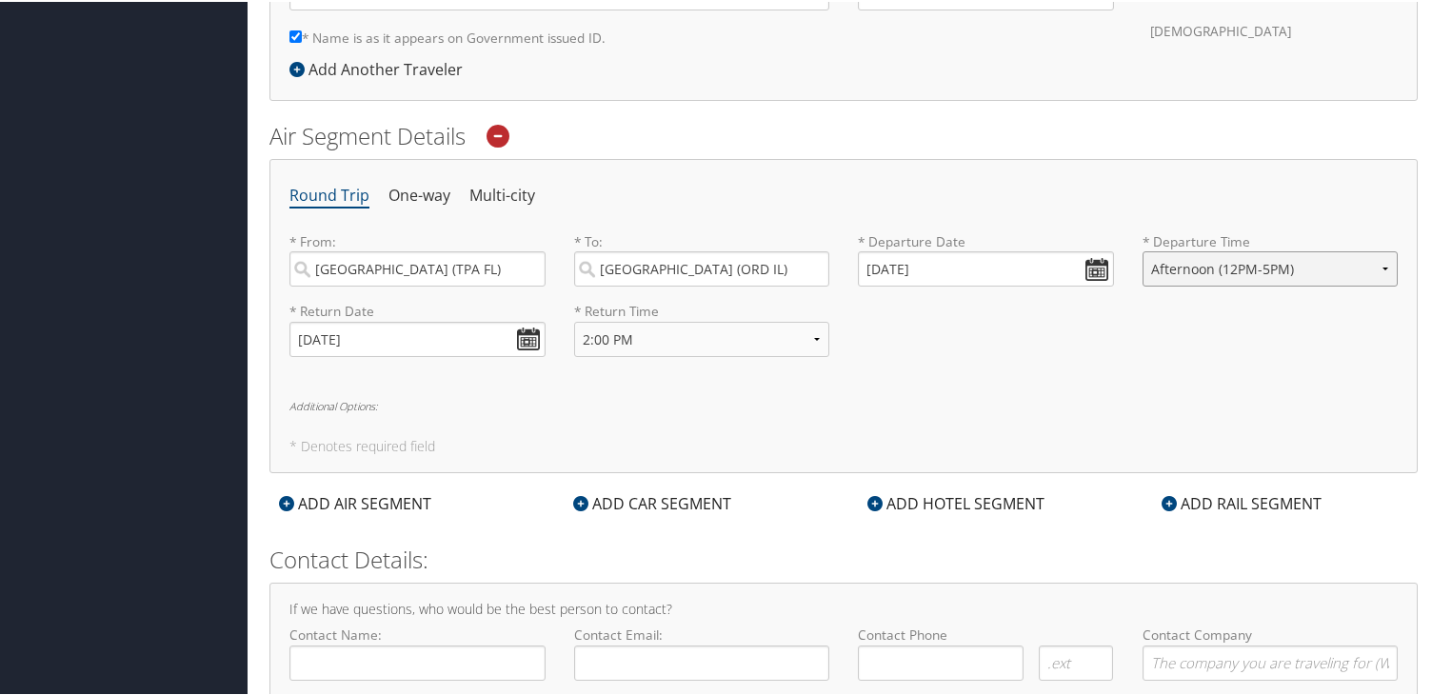
scroll to position [606, 0]
click at [781, 327] on select "Anytime Early Morning (5AM-7AM) Morning (7AM-12PM) Afternoon (12PM-5PM) Evening…" at bounding box center [702, 335] width 256 height 35
select select "12PM-5PM"
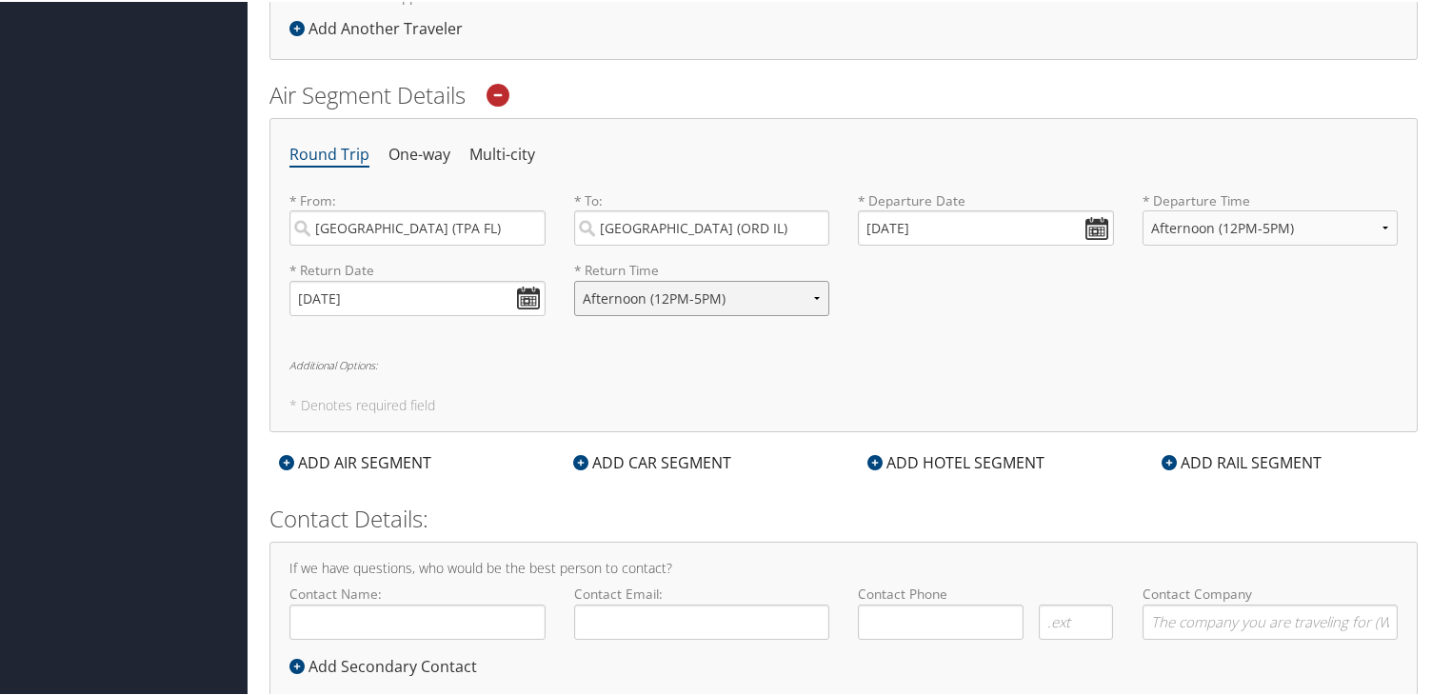
scroll to position [647, 0]
click at [889, 470] on form "Reporting Fields for [PERSON_NAME][GEOGRAPHIC_DATA] (HU) * Work Tag Type : Sele…" at bounding box center [844, 78] width 1149 height 1325
click at [916, 450] on div "ADD HOTEL SEGMENT" at bounding box center [956, 459] width 196 height 23
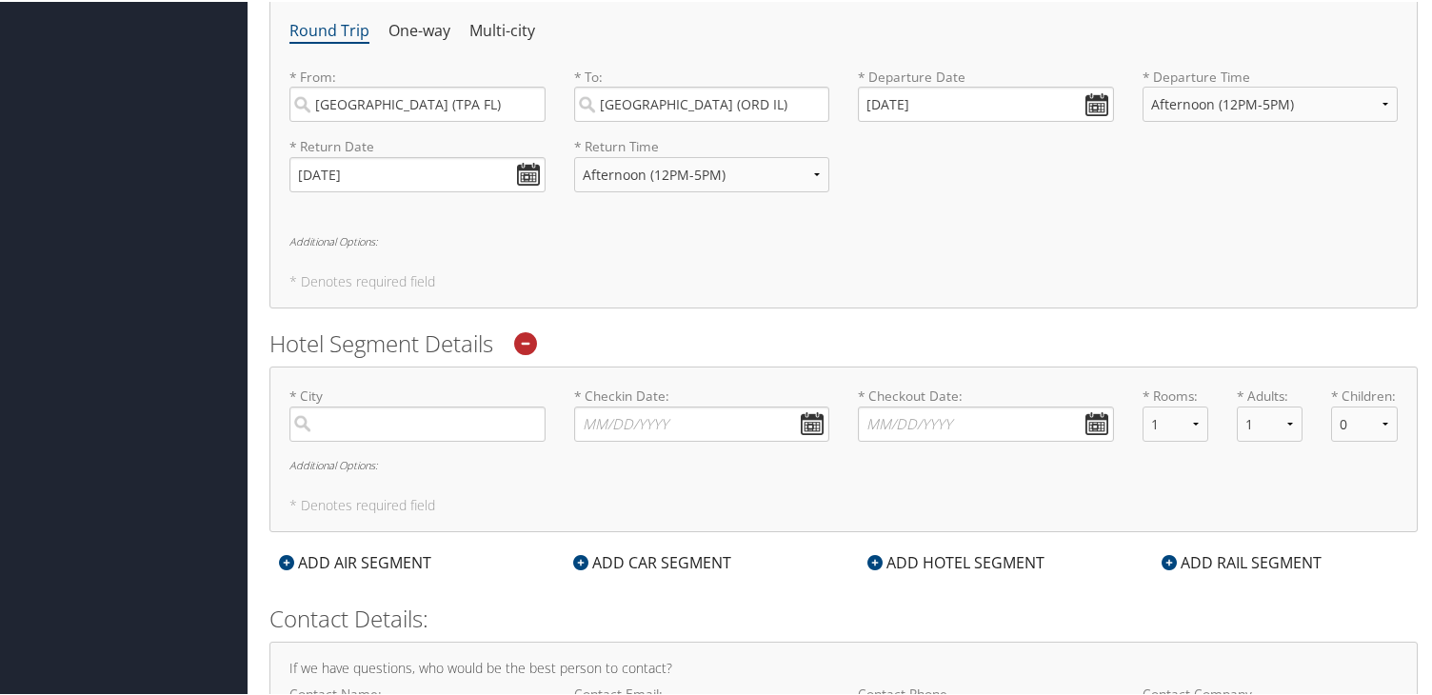
scroll to position [785, 0]
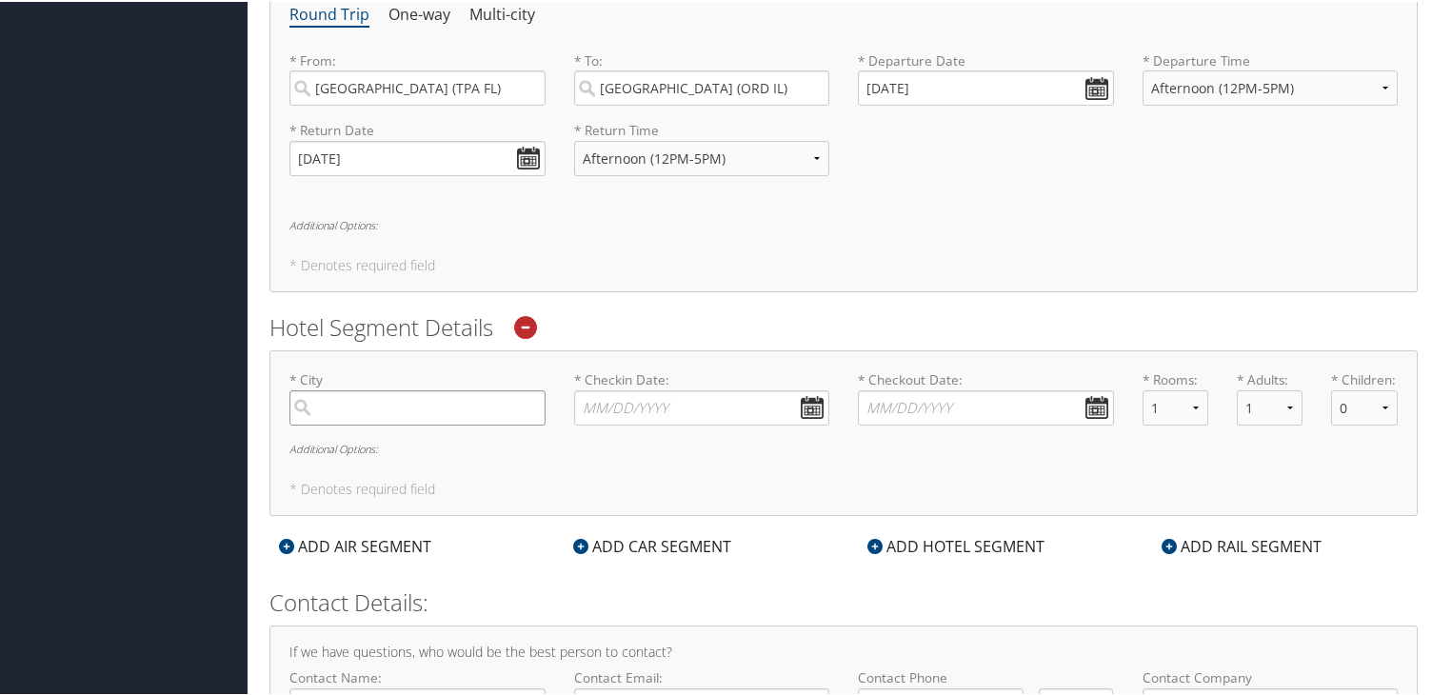
click at [448, 414] on input "search" at bounding box center [418, 406] width 256 height 35
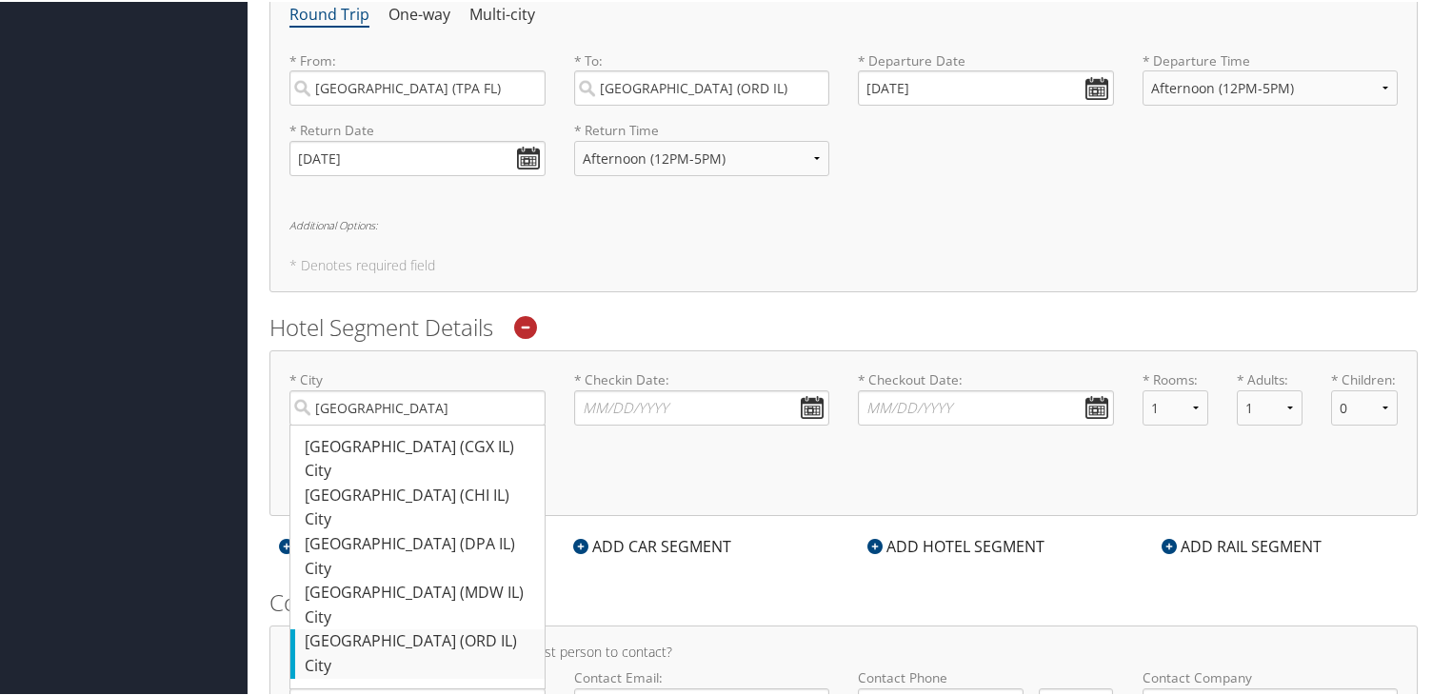
click at [430, 658] on div "City" at bounding box center [420, 664] width 230 height 25
click at [430, 424] on input "[GEOGRAPHIC_DATA]" at bounding box center [418, 406] width 256 height 35
type input "[GEOGRAPHIC_DATA]"
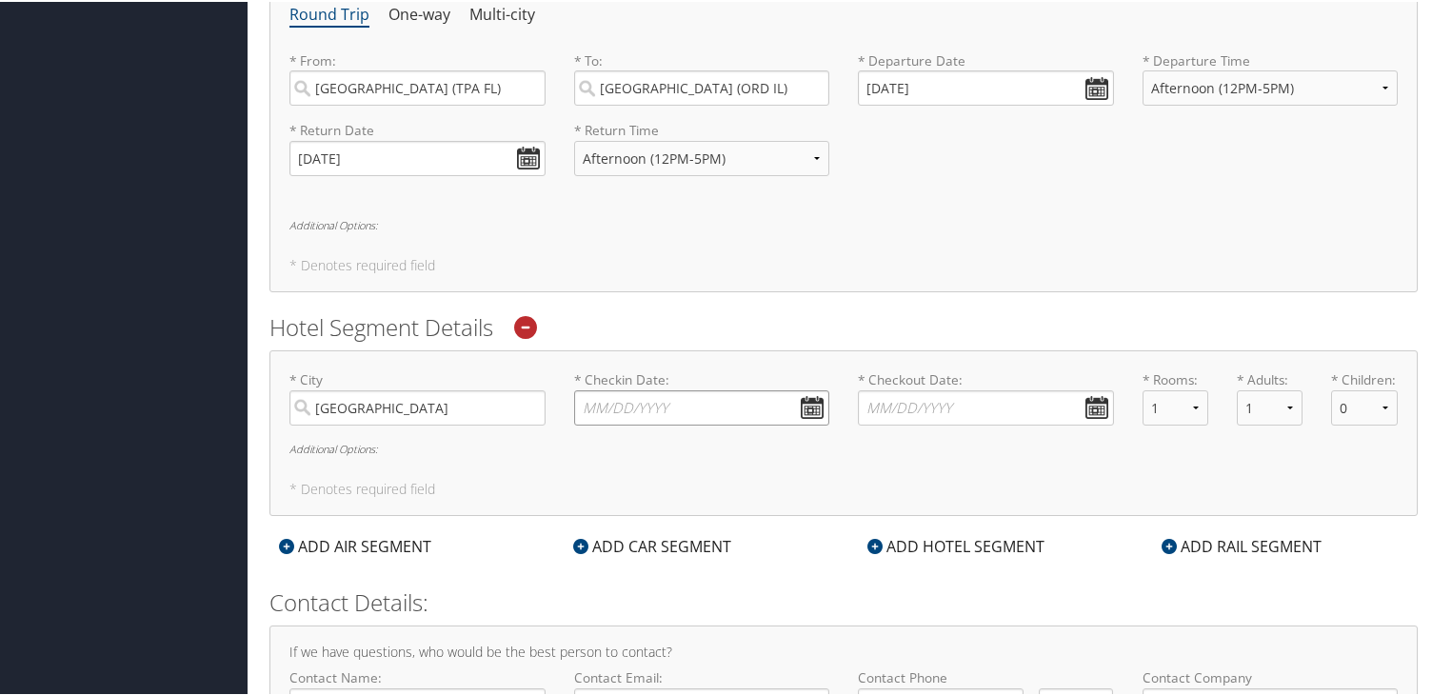
click at [712, 401] on input "* Checkin Date: Dates must be valid" at bounding box center [702, 406] width 256 height 35
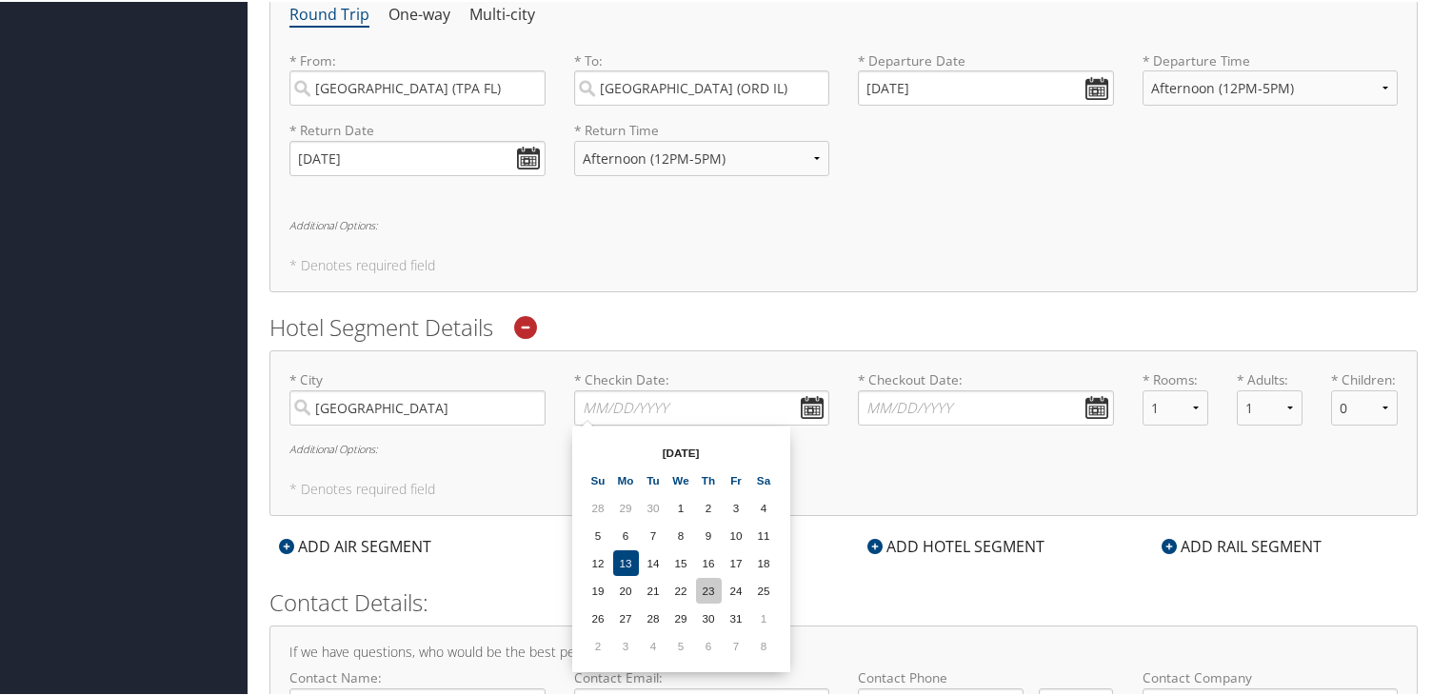
click at [708, 583] on td "23" at bounding box center [709, 589] width 26 height 26
type input "[DATE]"
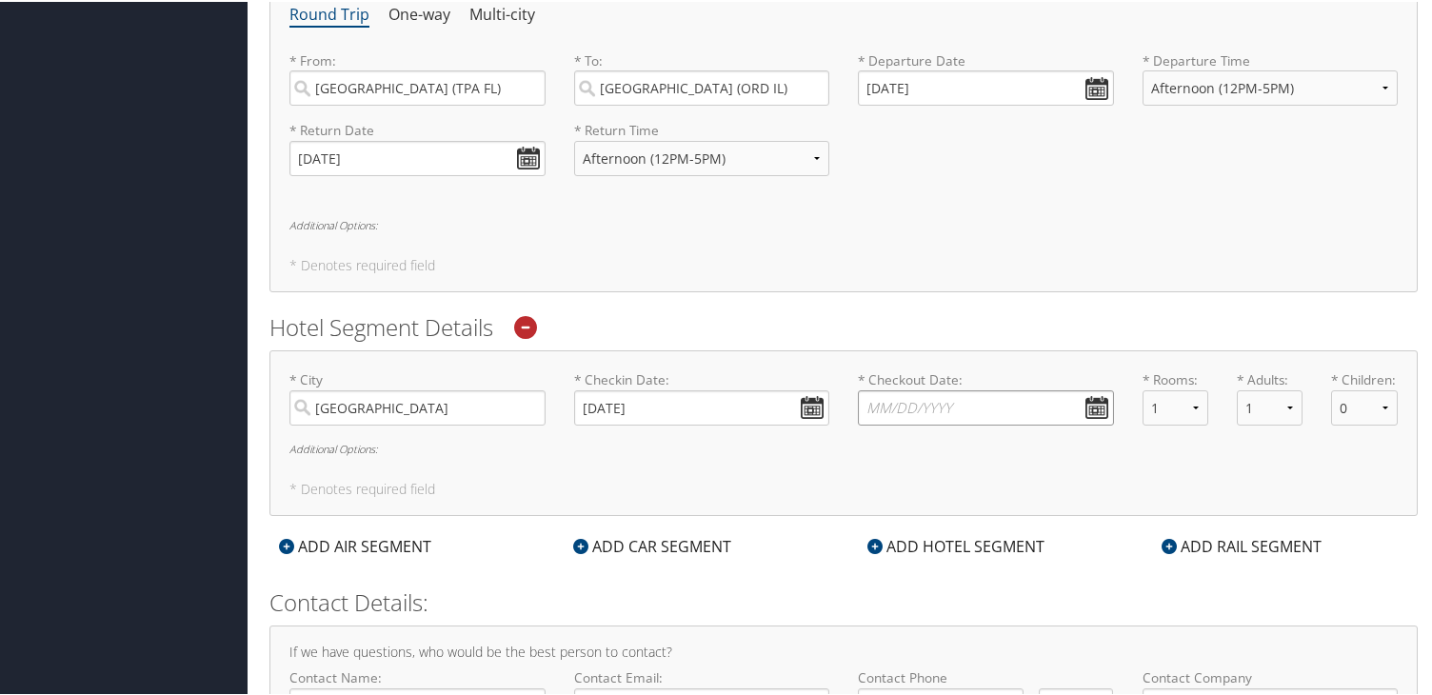
click at [1099, 399] on input "* Checkout Date: Dates must be valid" at bounding box center [986, 406] width 256 height 35
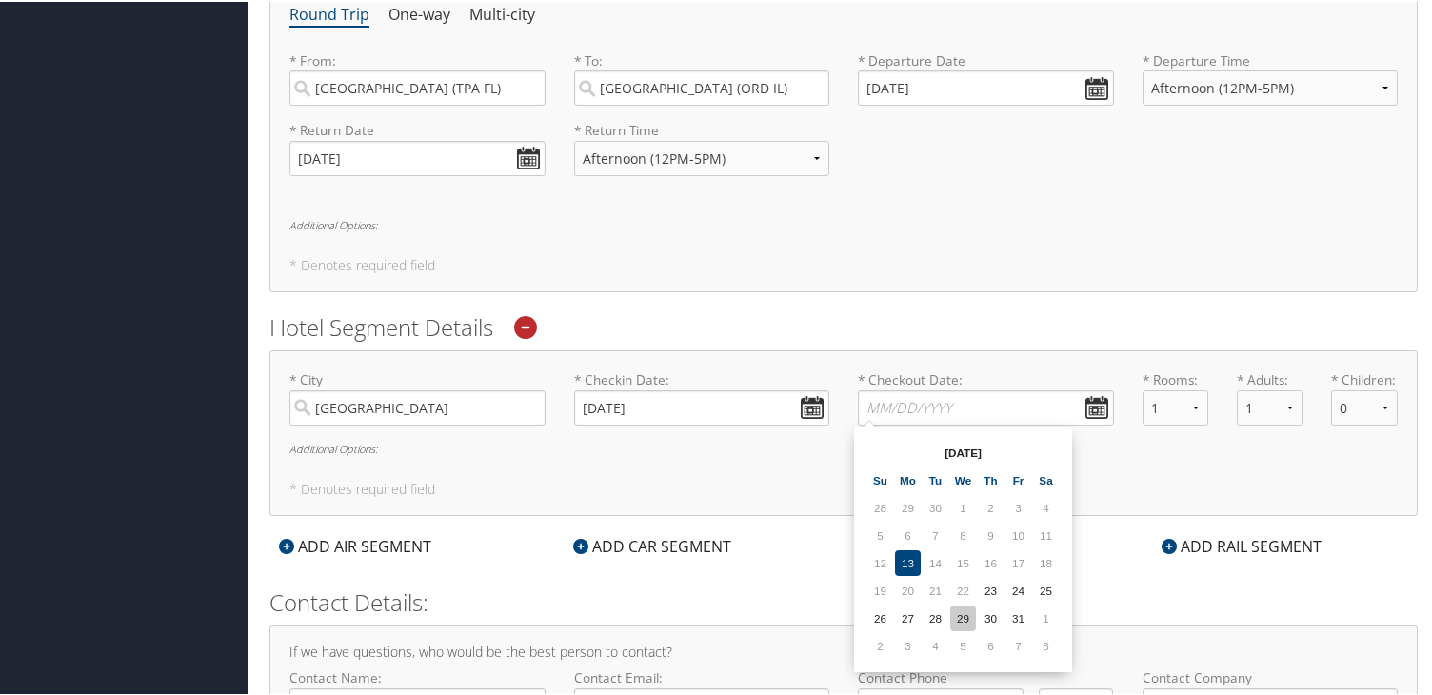
click at [971, 620] on td "29" at bounding box center [963, 617] width 26 height 26
type input "[DATE]"
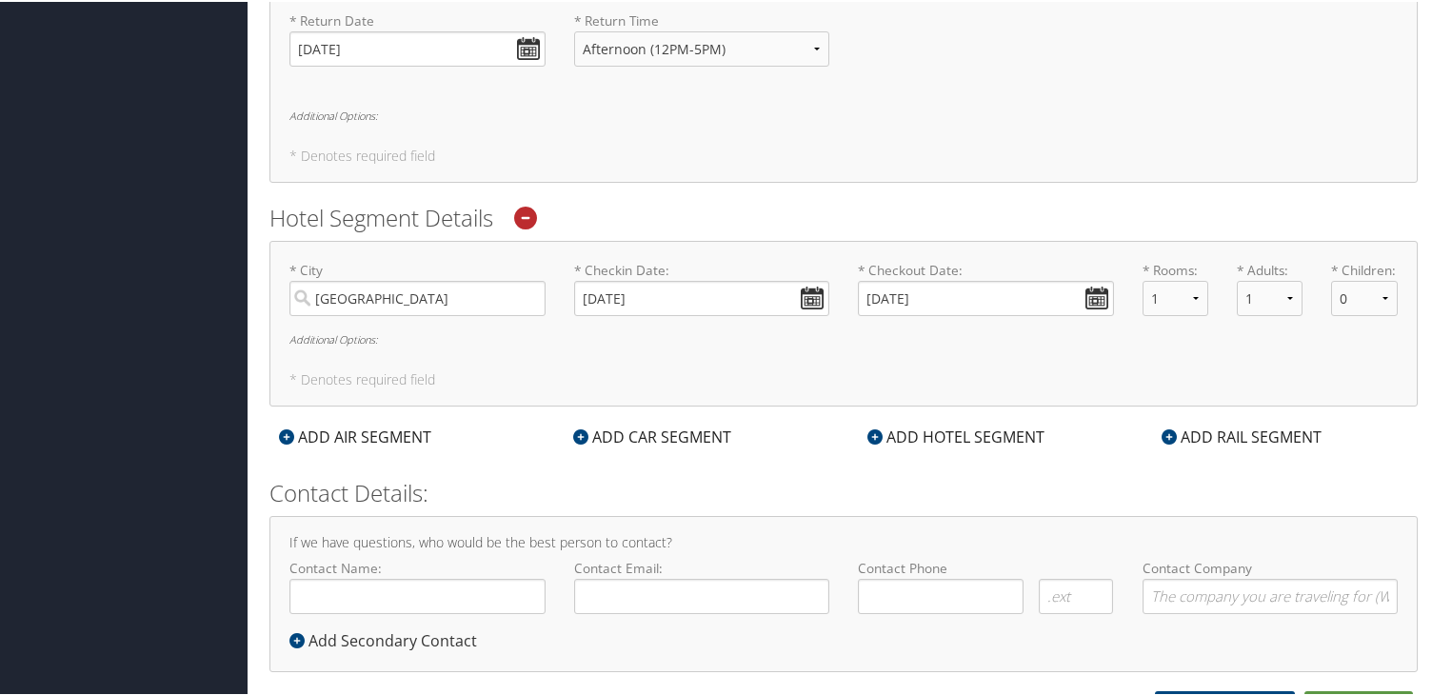
scroll to position [917, 0]
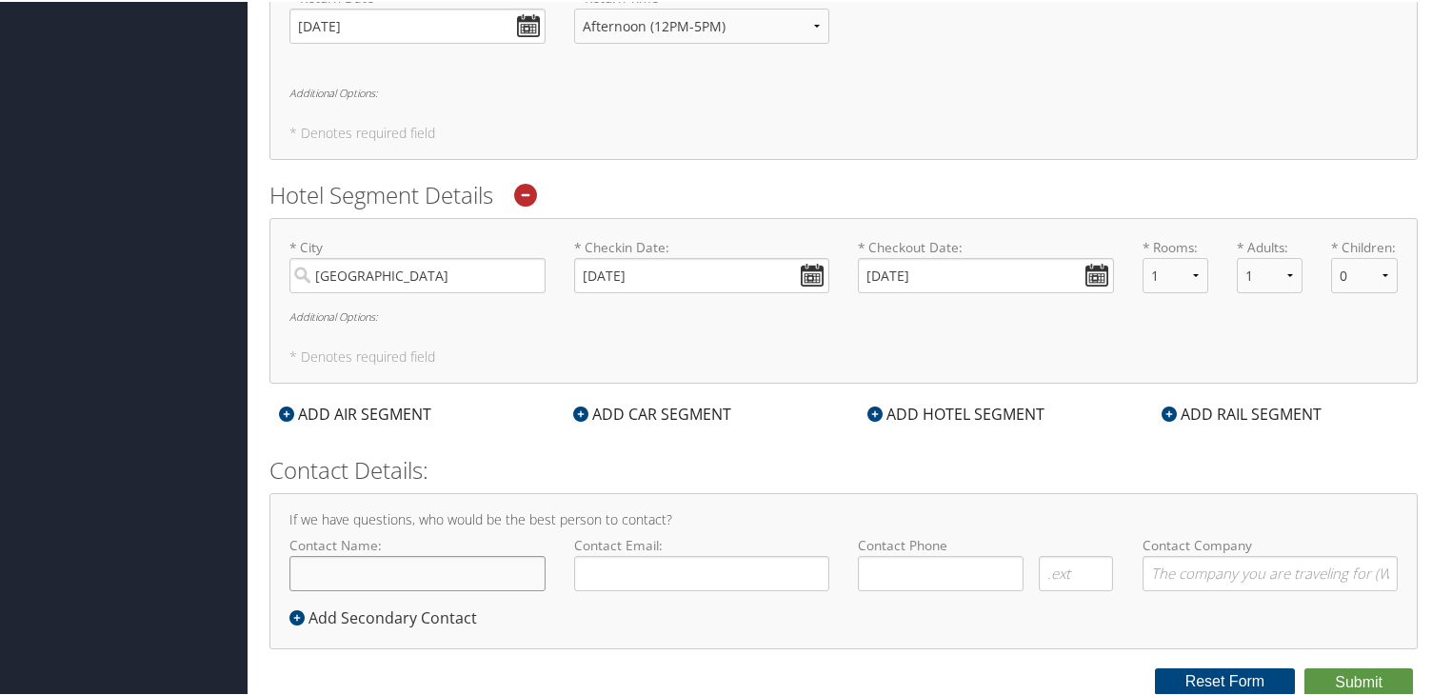
click at [409, 561] on input "Contact Name:" at bounding box center [418, 571] width 256 height 35
type input "[PERSON_NAME]"
type input "( ) -"
click at [623, 578] on input "Contact Email:" at bounding box center [702, 571] width 256 height 35
type input "[EMAIL_ADDRESS][PERSON_NAME][DOMAIN_NAME]"
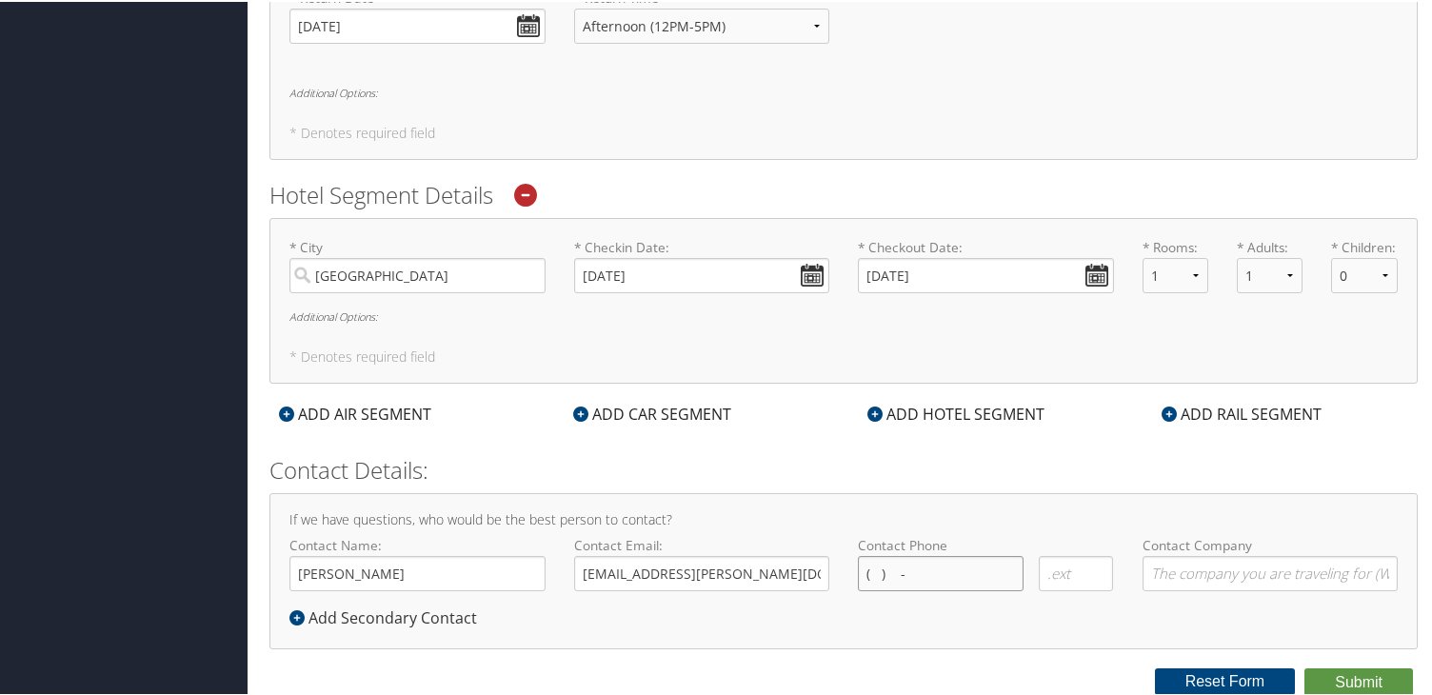
click at [919, 581] on input "( ) -" at bounding box center [941, 571] width 166 height 35
type input "[PHONE_NUMBER]"
click at [1183, 585] on input "Contact Company" at bounding box center [1271, 571] width 256 height 35
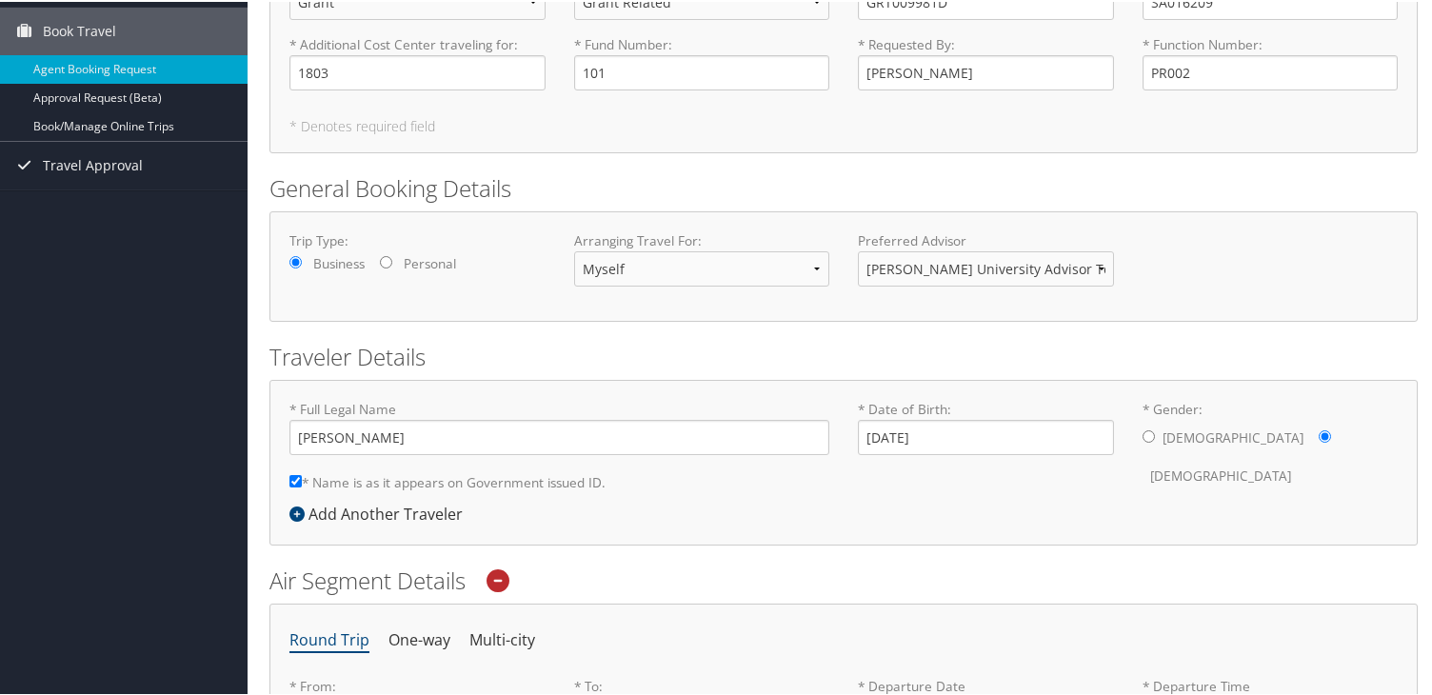
scroll to position [0, 0]
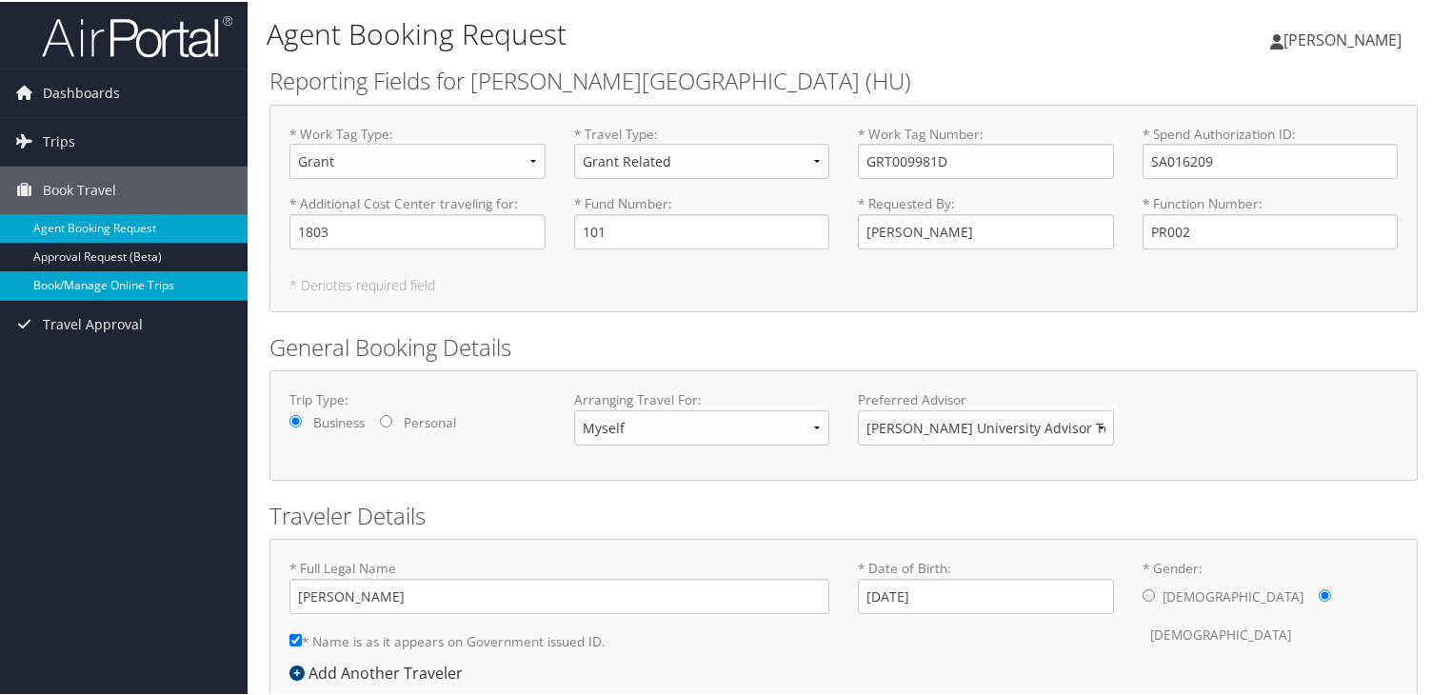
type input "[PERSON_NAME][GEOGRAPHIC_DATA]"
